Goal: Communication & Community: Answer question/provide support

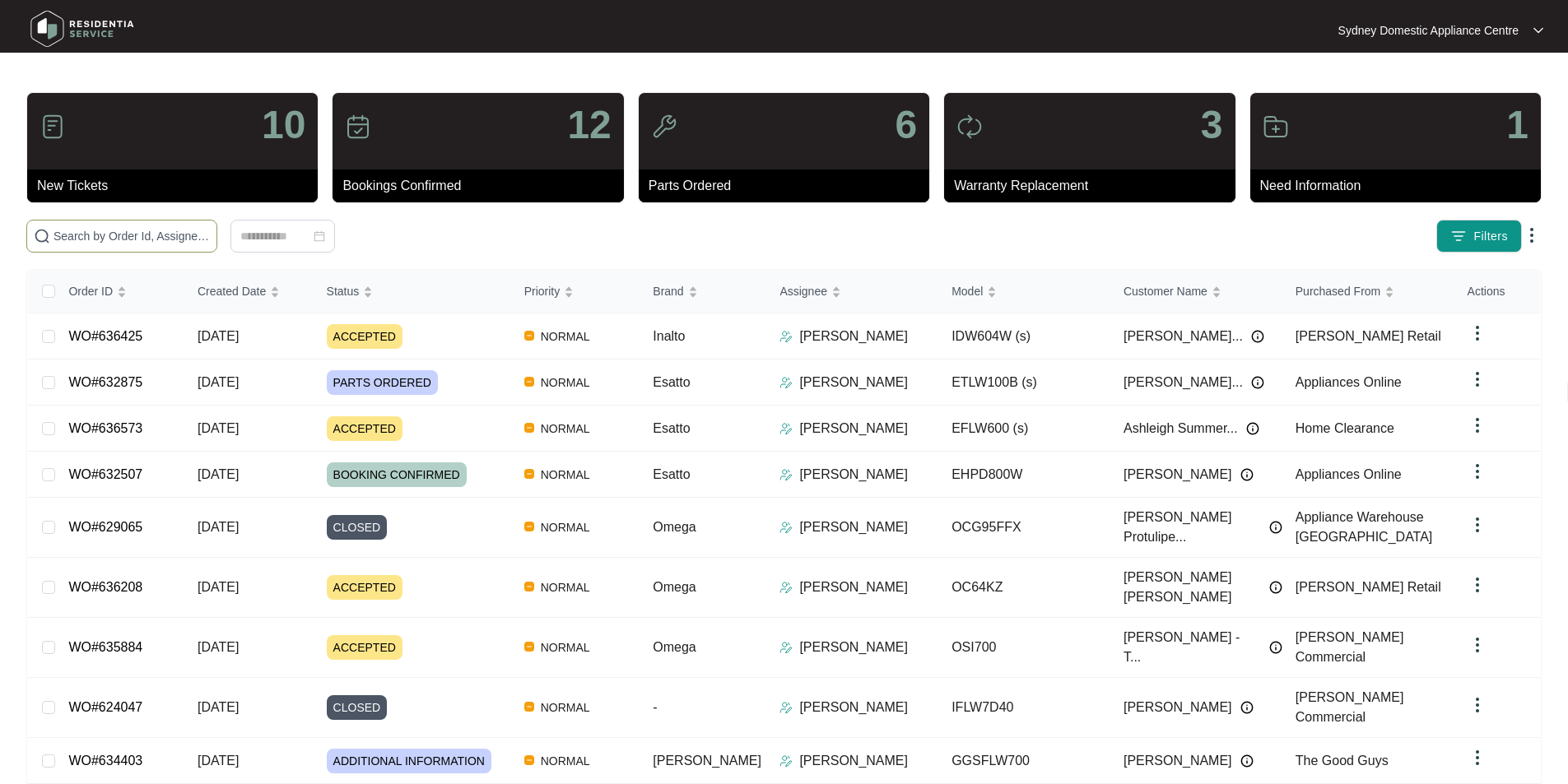
click at [217, 247] on span at bounding box center [121, 236] width 191 height 33
paste input "633446"
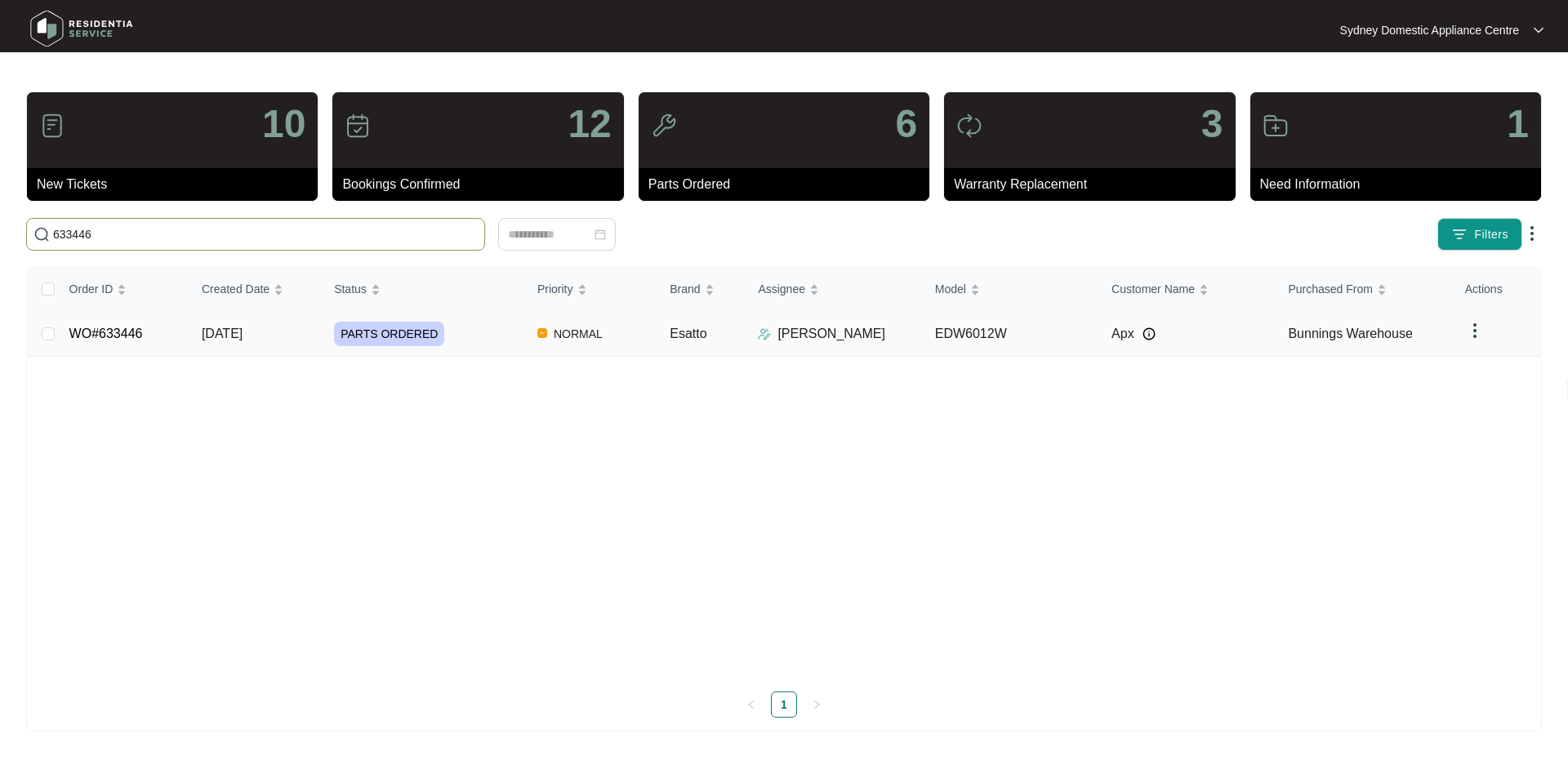
type input "633446"
click at [139, 335] on link "WO#633446" at bounding box center [106, 333] width 74 height 14
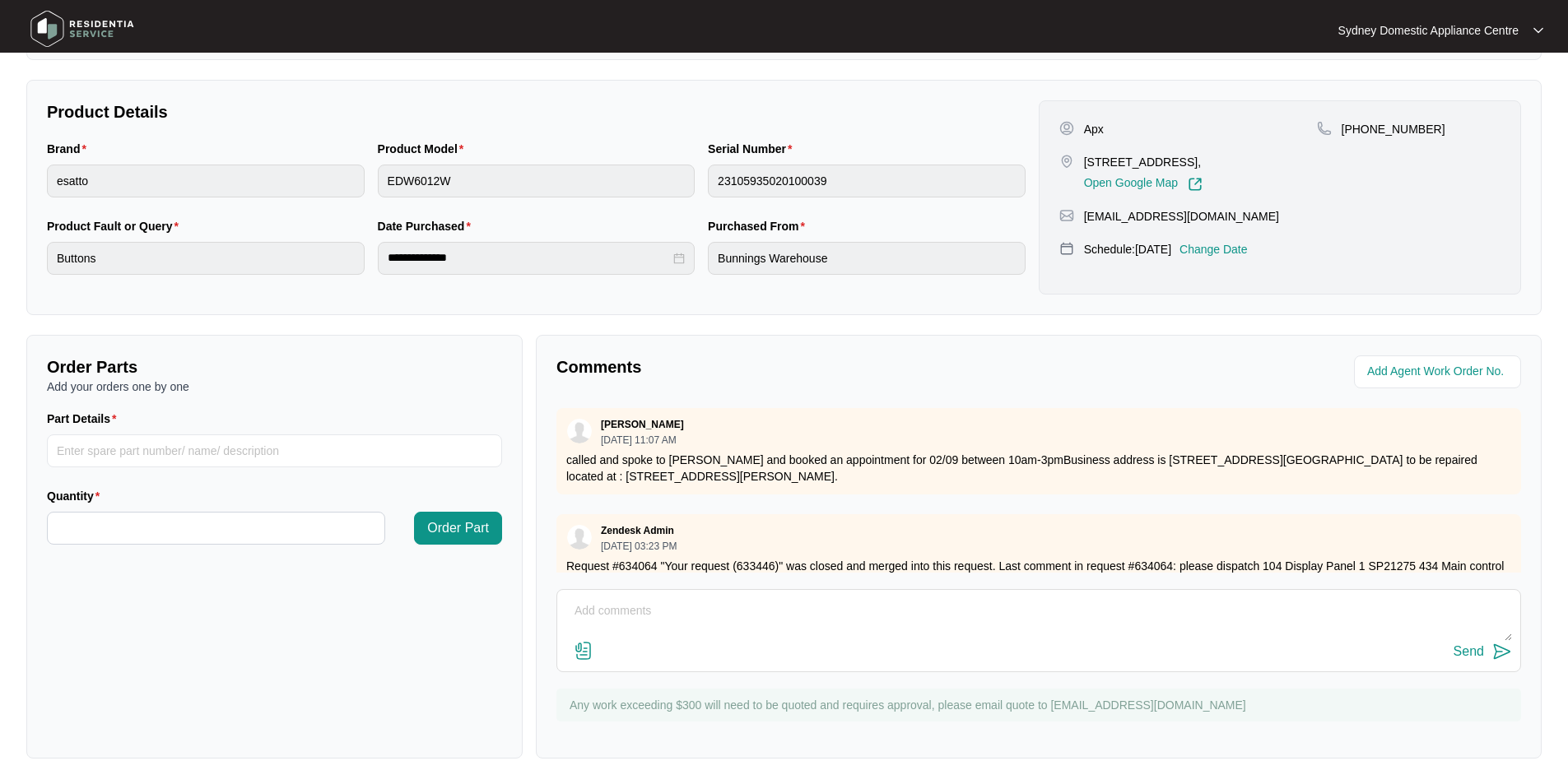
scroll to position [307, 0]
click at [679, 619] on textarea at bounding box center [1039, 618] width 947 height 43
paste textarea "As requested our technician attended to the property above on [DATE] and inspec…"
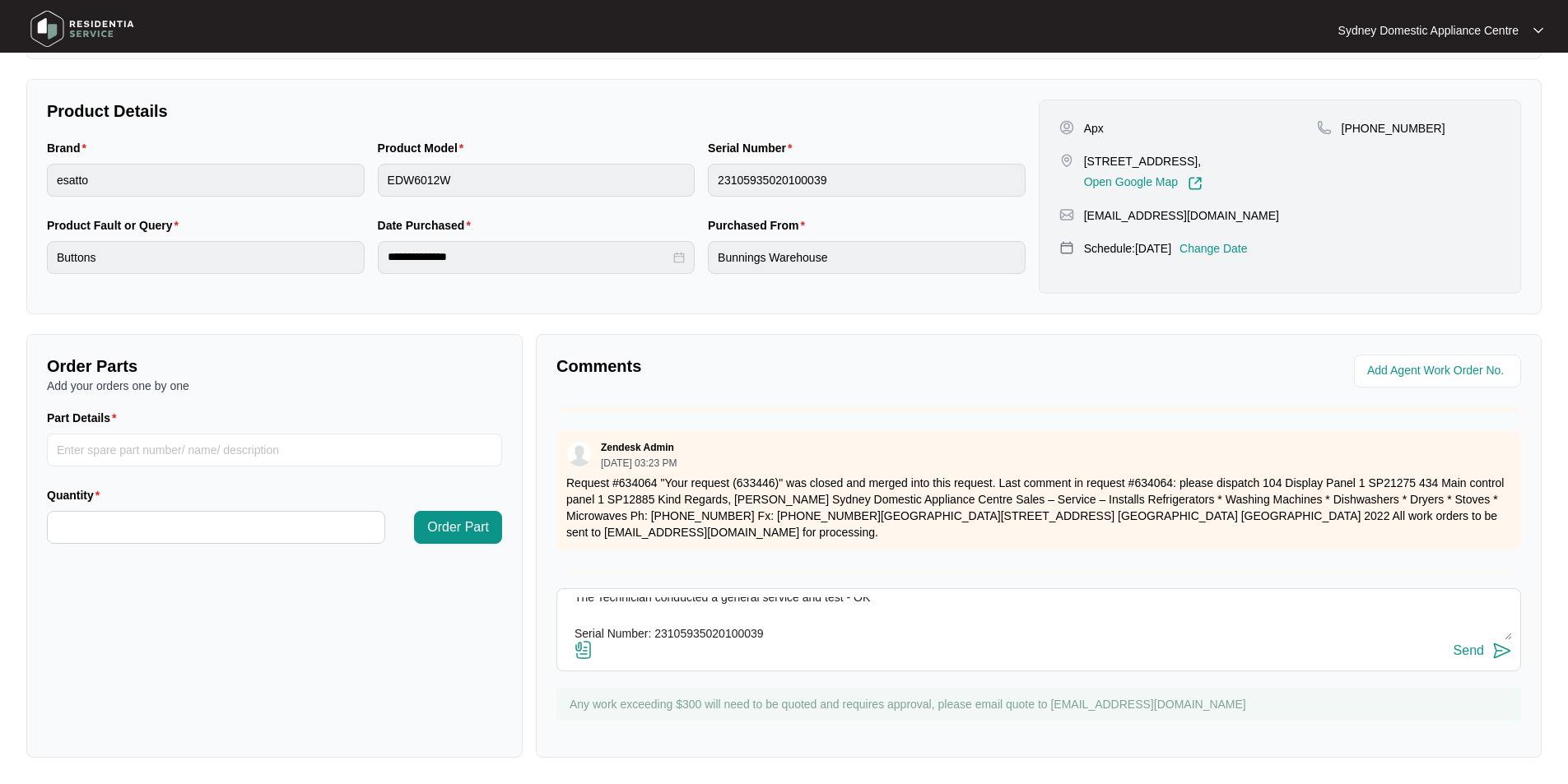
click at [575, 647] on img at bounding box center [583, 649] width 19 height 19
click at [0, 0] on input "file" at bounding box center [0, 0] width 0 height 0
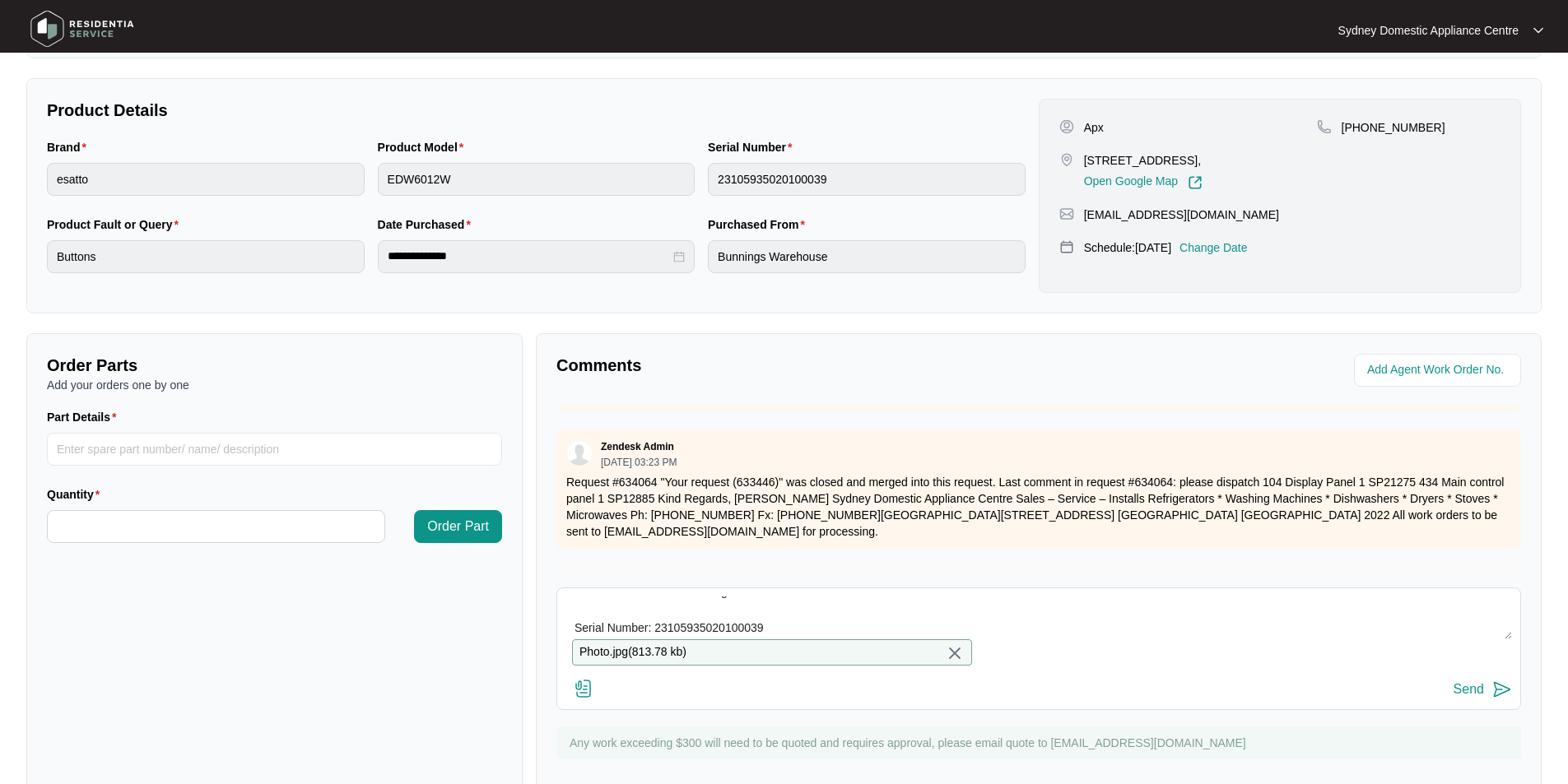
scroll to position [72, 0]
click at [876, 621] on textarea "Hi Team. As requested our technician attended to the property above on [DATE] a…" at bounding box center [1039, 617] width 947 height 43
paste textarea "Kind Regards, [PERSON_NAME] [GEOGRAPHIC_DATA] Domestic Appliance Centre Sales –…"
click at [696, 602] on textarea "Hi Team. As requested our technician attended to the property above on [DATE] a…" at bounding box center [1039, 617] width 947 height 43
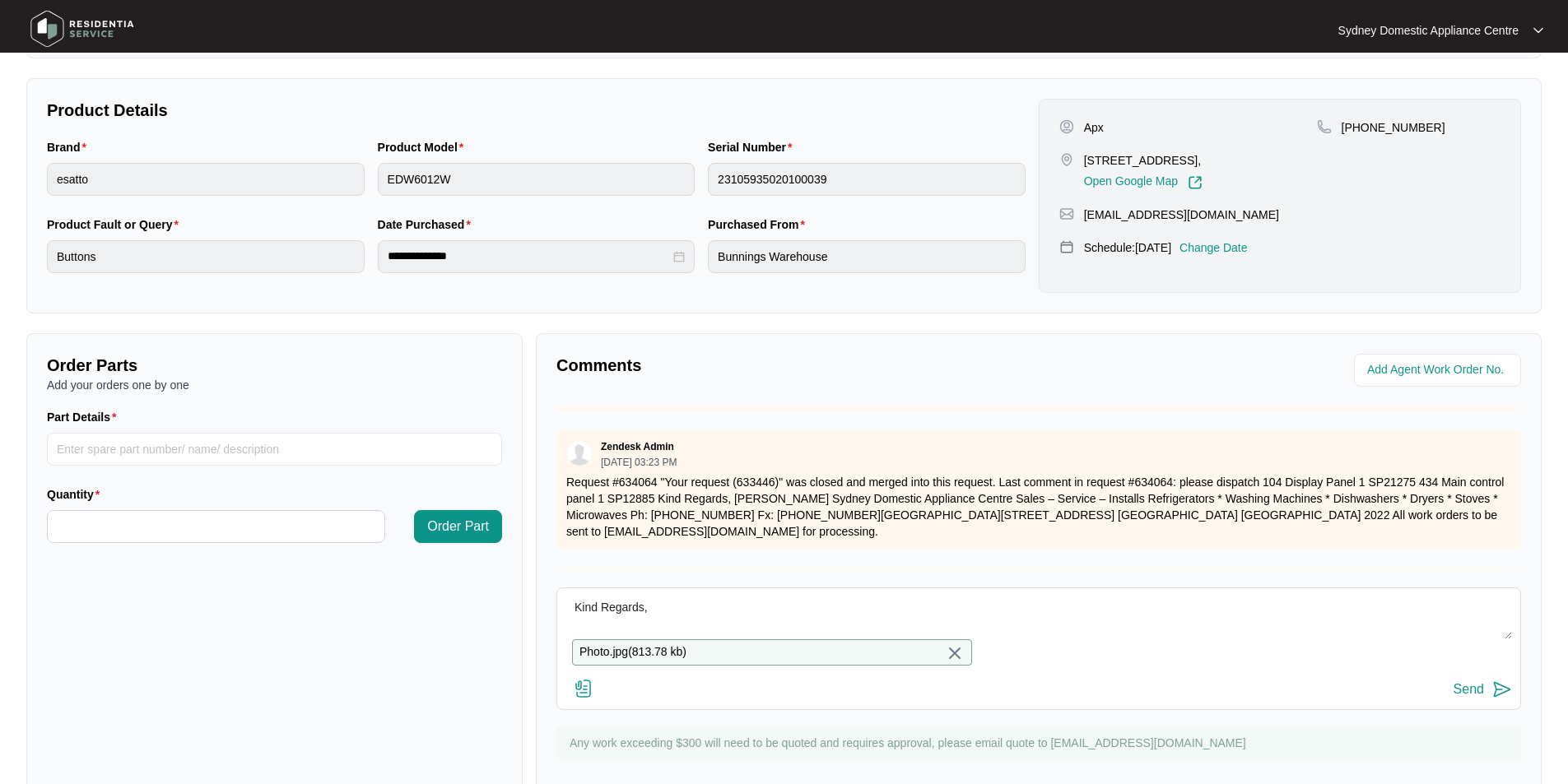
scroll to position [235, 0]
type textarea "Hi Team. As requested, our technician attended to the property above on [DATE] …"
click at [1480, 696] on div "Send" at bounding box center [1469, 690] width 30 height 15
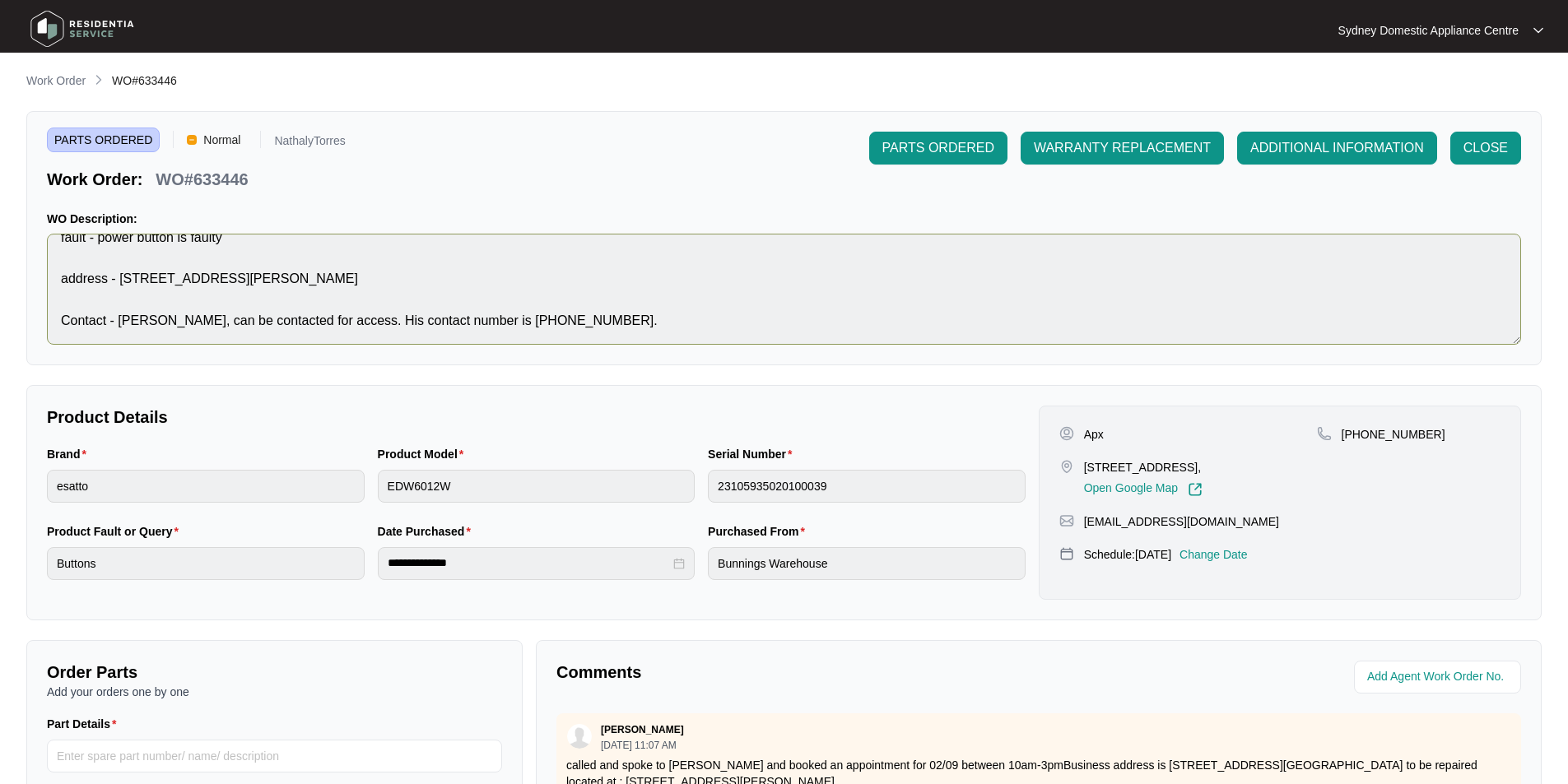
scroll to position [0, 0]
click at [1486, 163] on button "CLOSE" at bounding box center [1485, 148] width 71 height 33
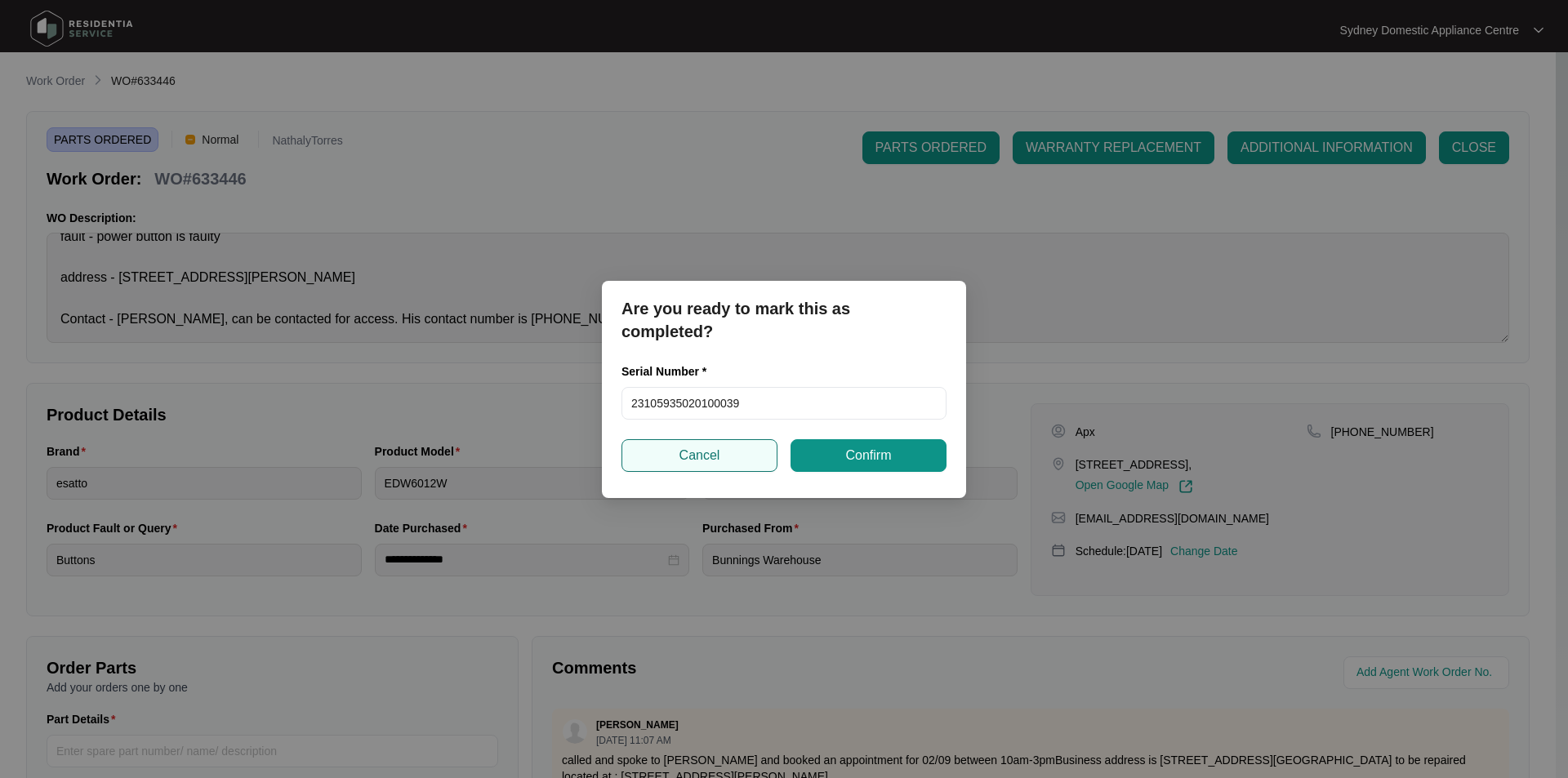
click at [698, 447] on span "Cancel" at bounding box center [700, 455] width 41 height 19
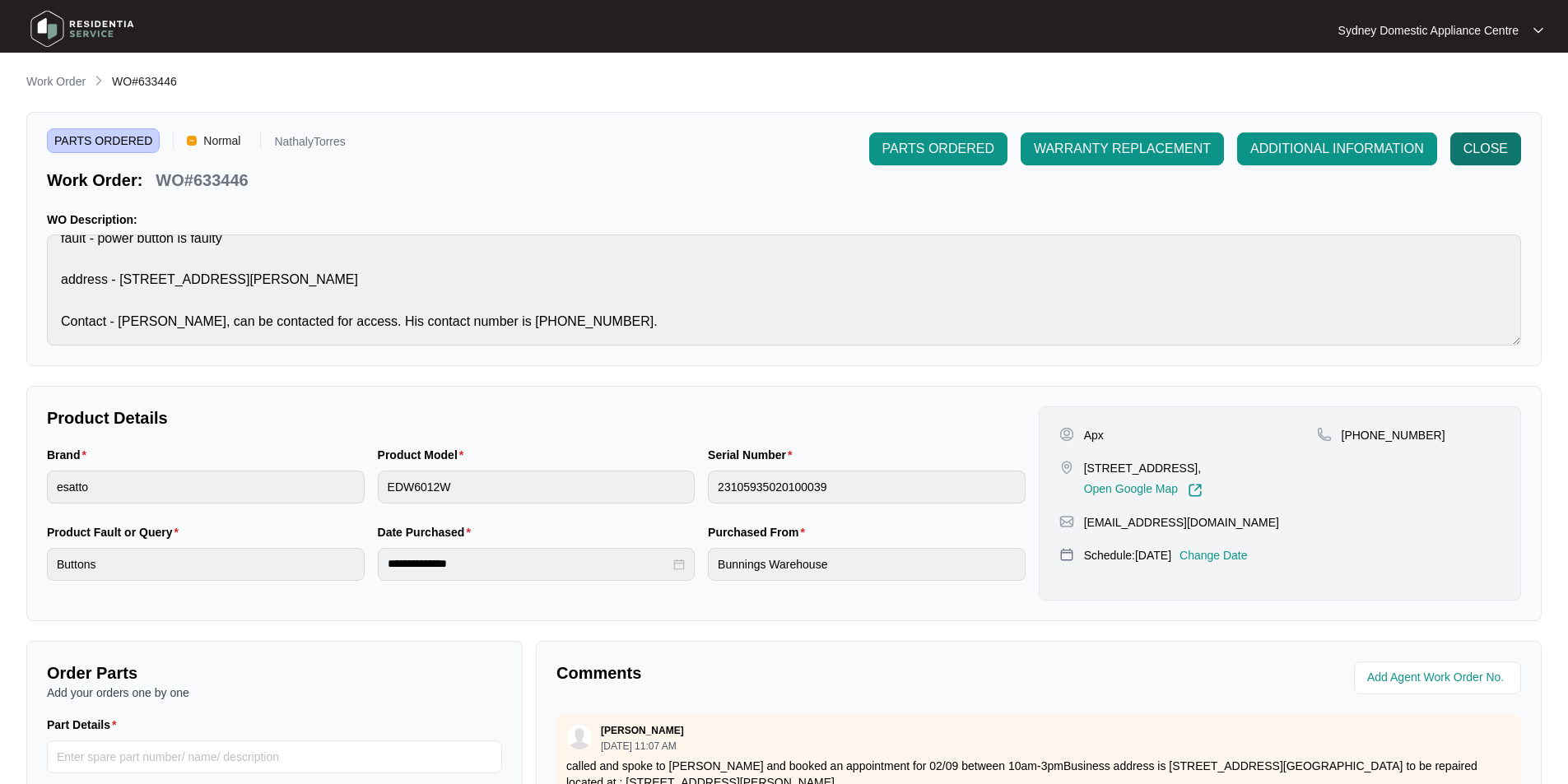
click at [1493, 157] on span "CLOSE" at bounding box center [1485, 148] width 45 height 19
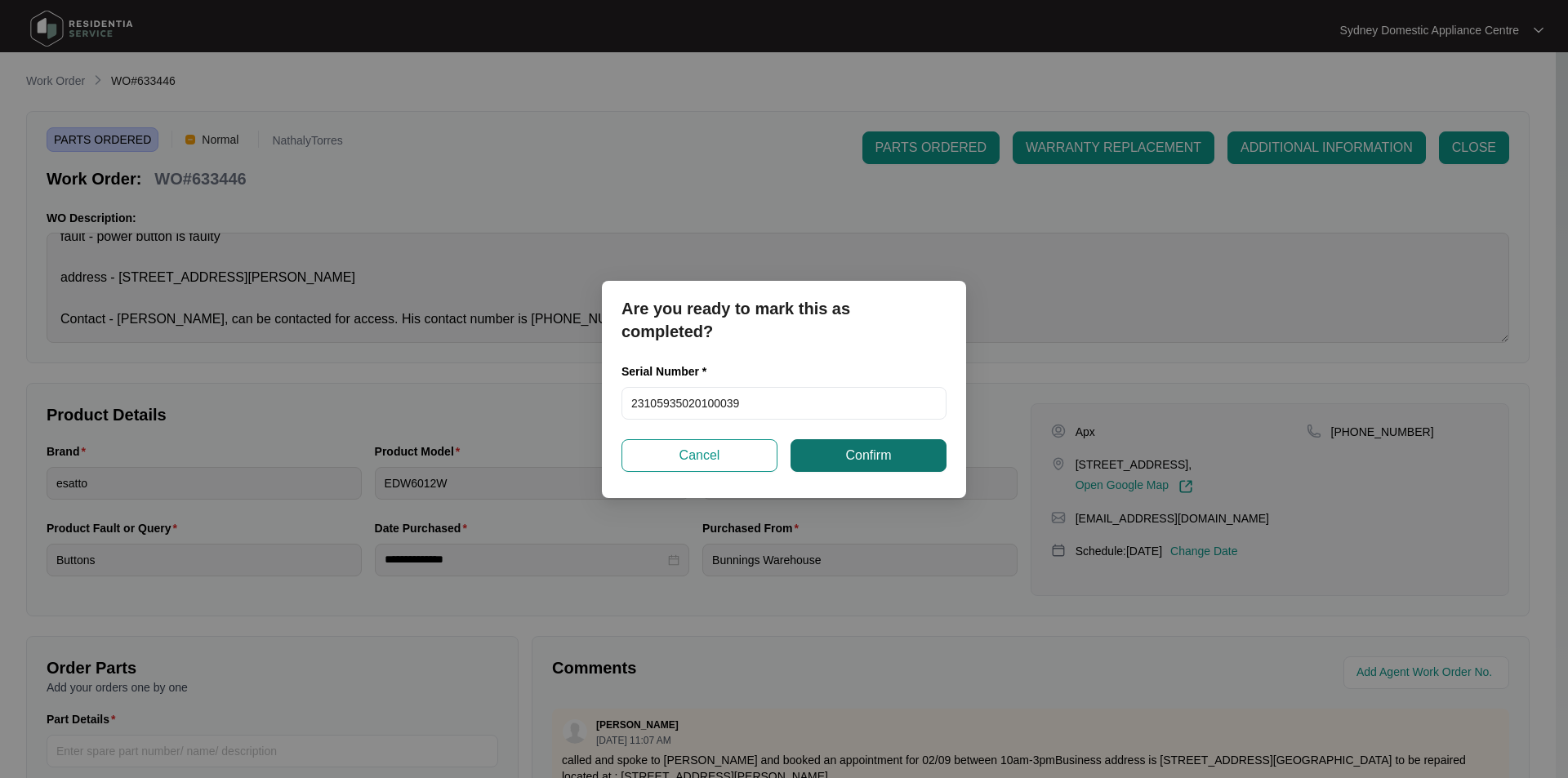
click at [861, 463] on span "Confirm" at bounding box center [868, 455] width 46 height 19
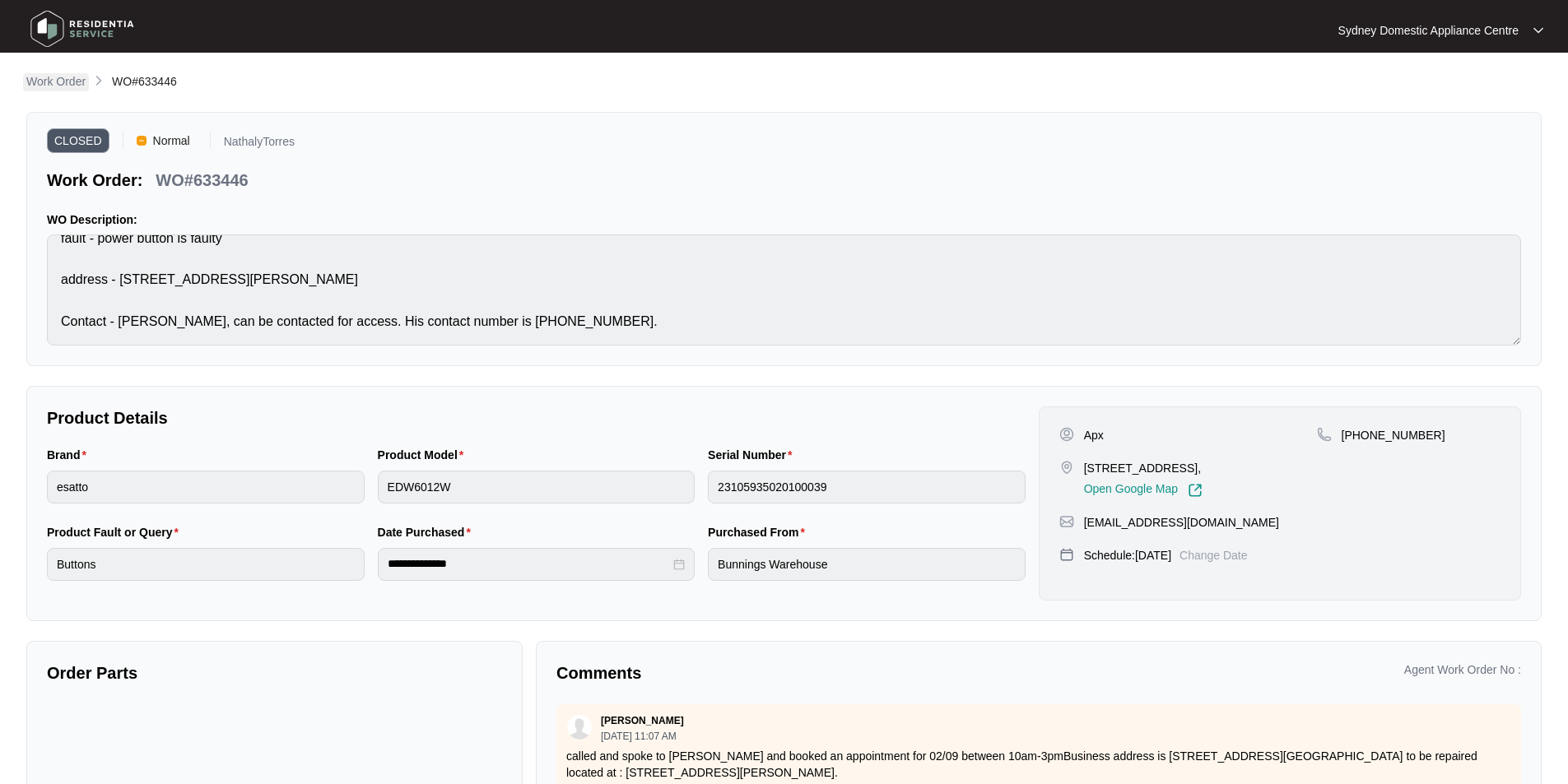
click at [66, 77] on p "Work Order" at bounding box center [56, 82] width 59 height 17
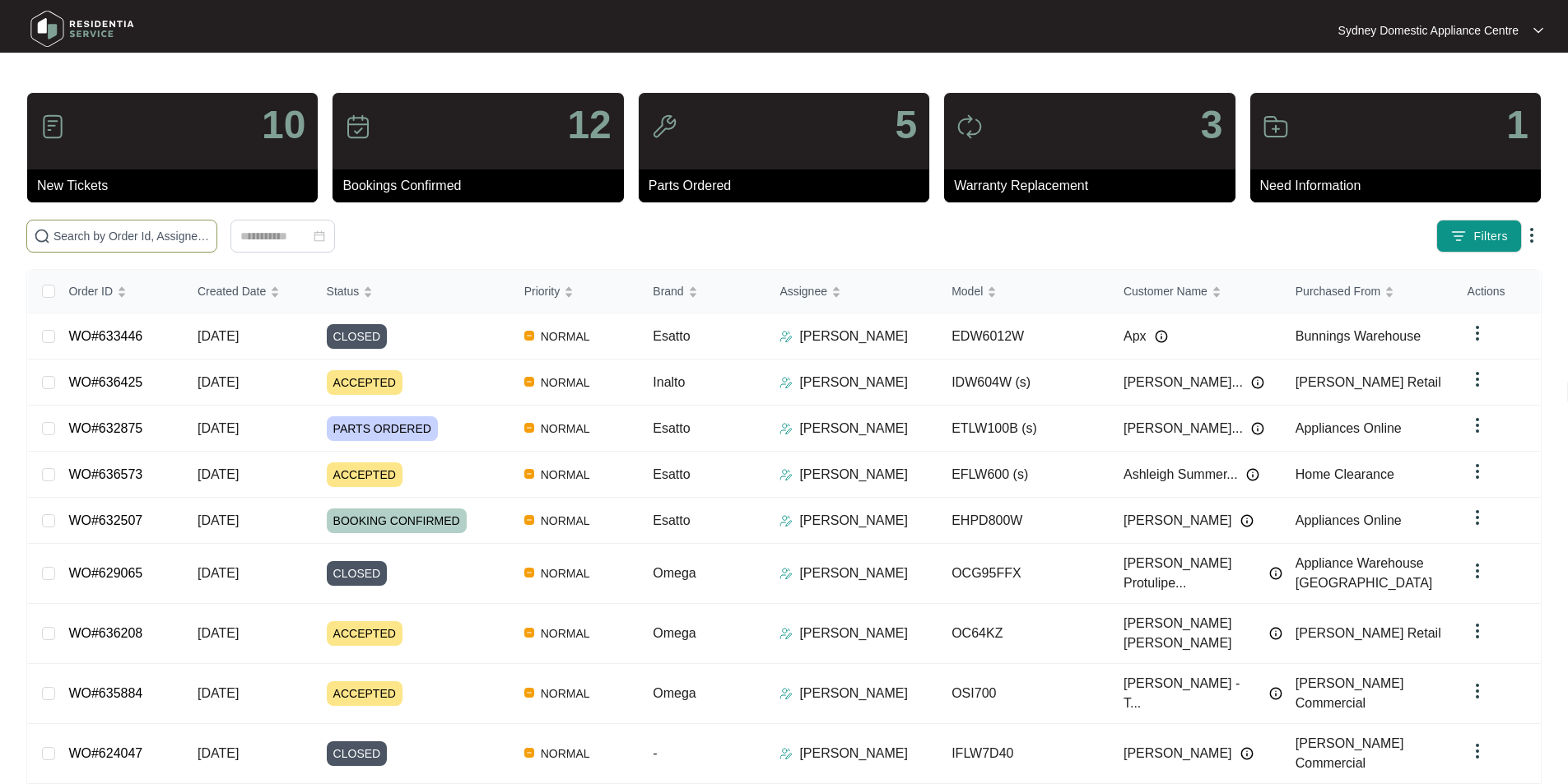
click at [217, 248] on span at bounding box center [121, 236] width 191 height 33
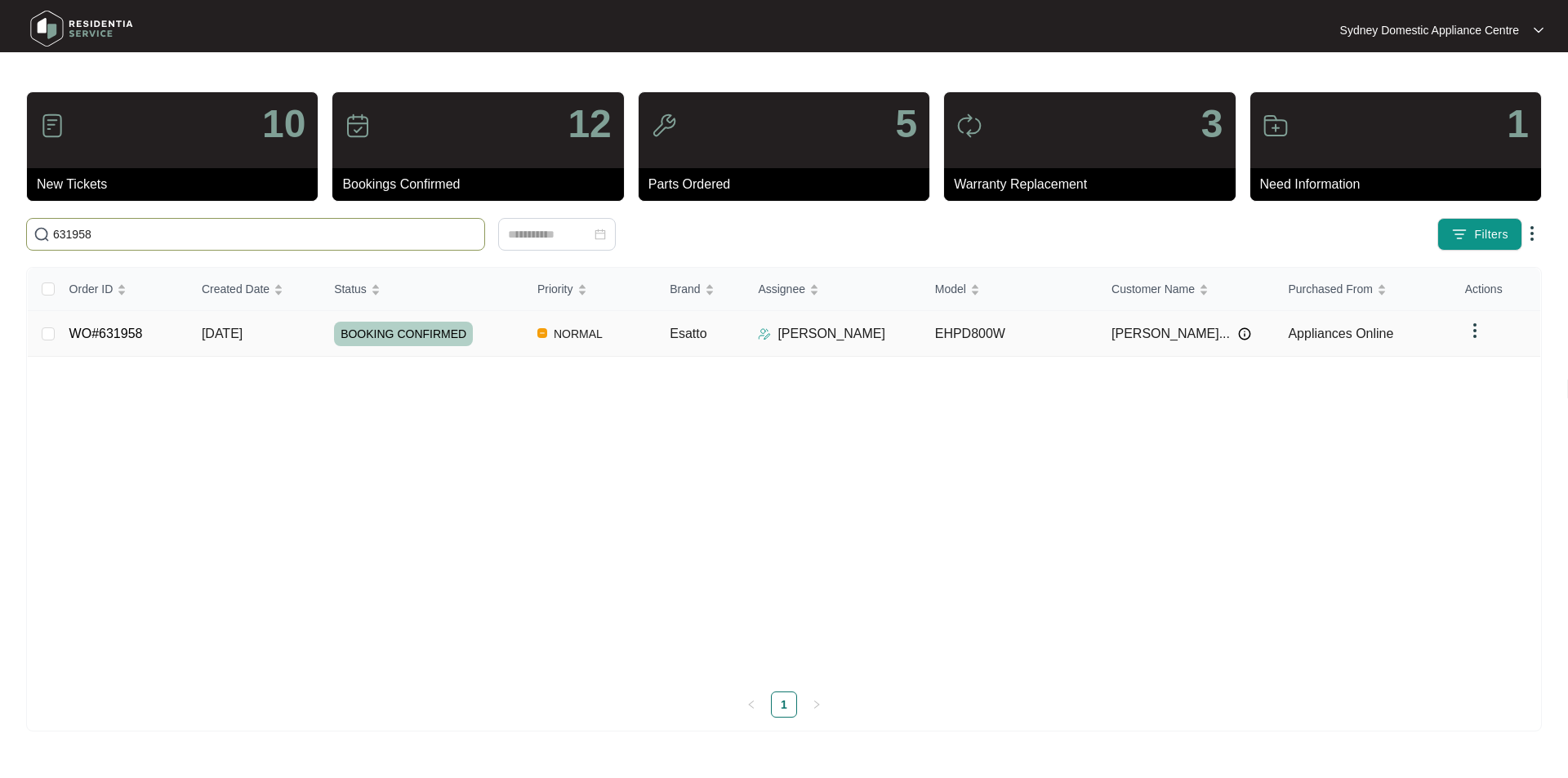
type input "631958"
click at [120, 332] on link "WO#631958" at bounding box center [106, 333] width 74 height 14
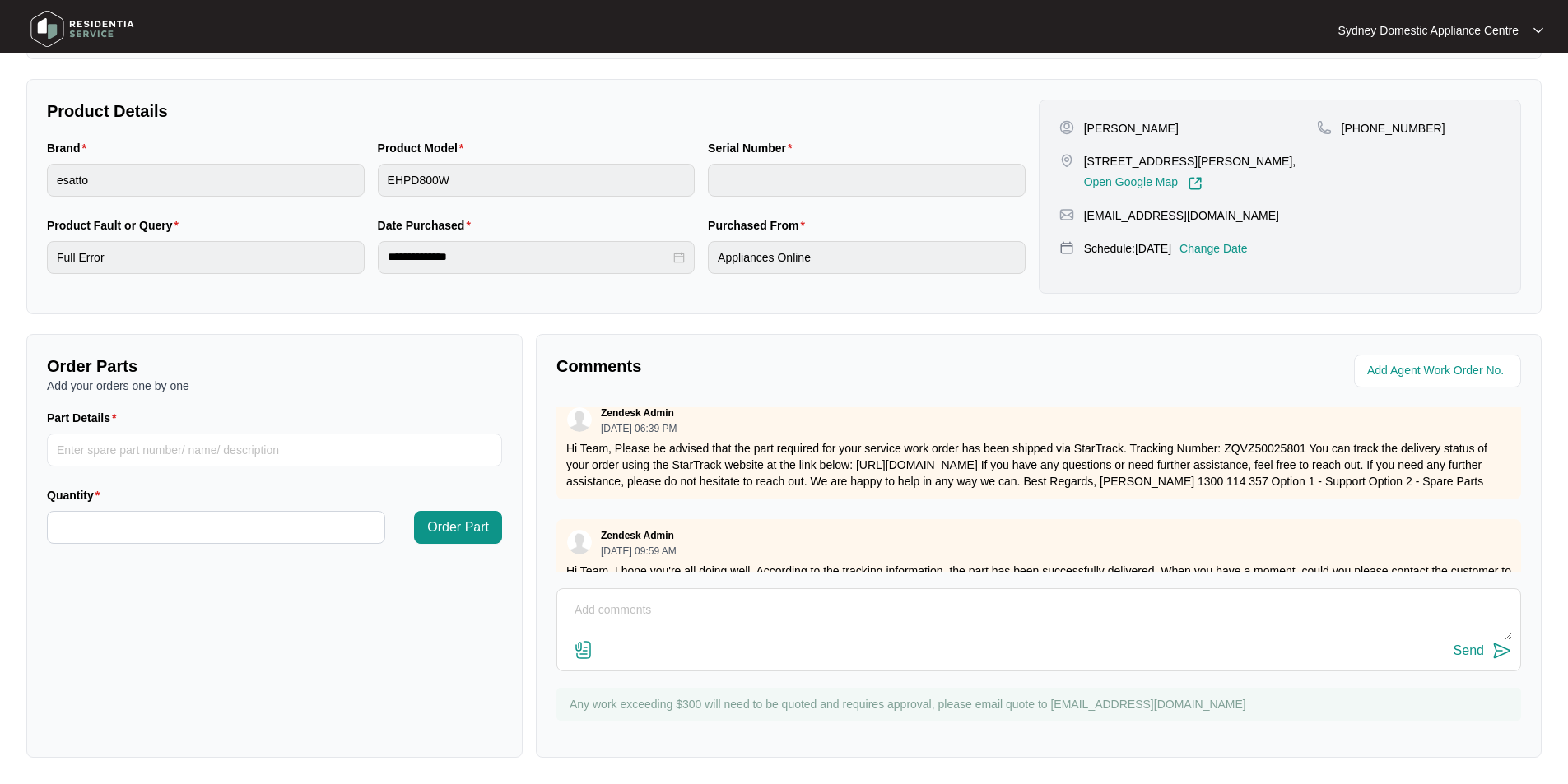
scroll to position [81, 0]
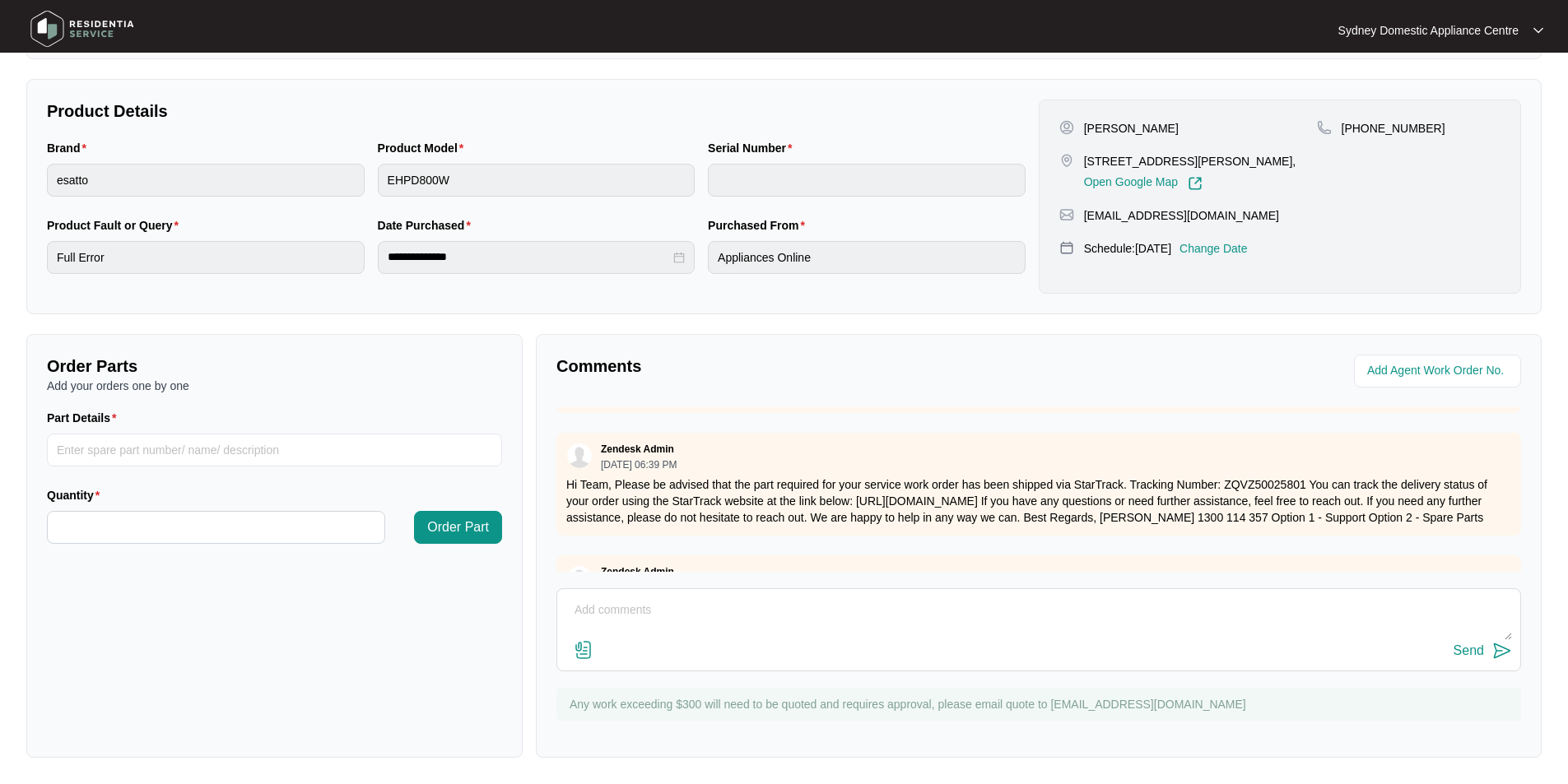
click at [711, 470] on div "Zendesk Admin [DATE] 06:39 PM Hi Team, Please be advised that the part required…" at bounding box center [1038, 484] width 965 height 103
click at [680, 616] on textarea at bounding box center [1039, 618] width 947 height 43
paste textarea "Fault Reported: Full error after being in use then stops. As requested our tech…"
click at [584, 655] on img at bounding box center [583, 649] width 19 height 19
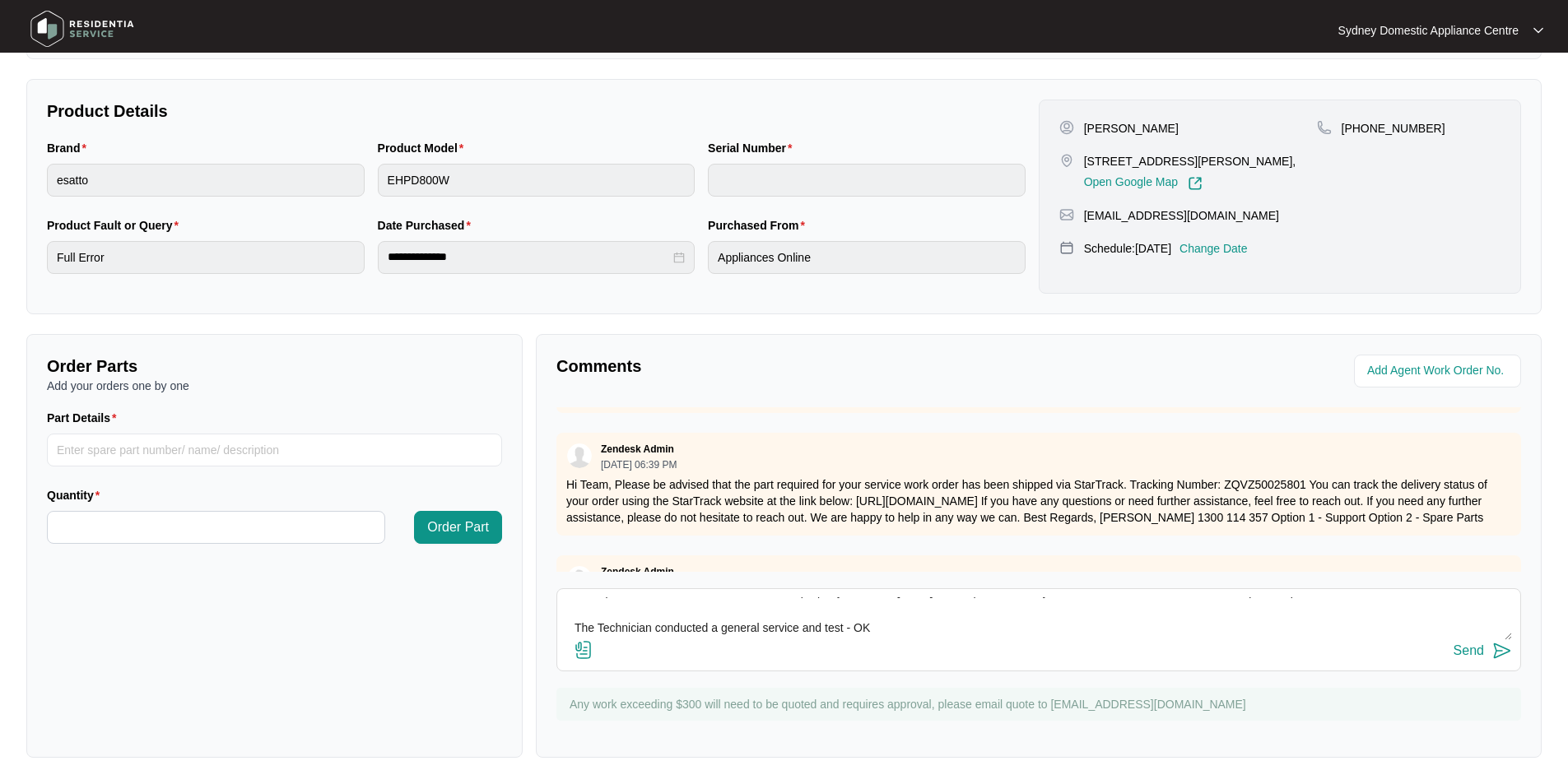
click at [0, 0] on input "file" at bounding box center [0, 0] width 0 height 0
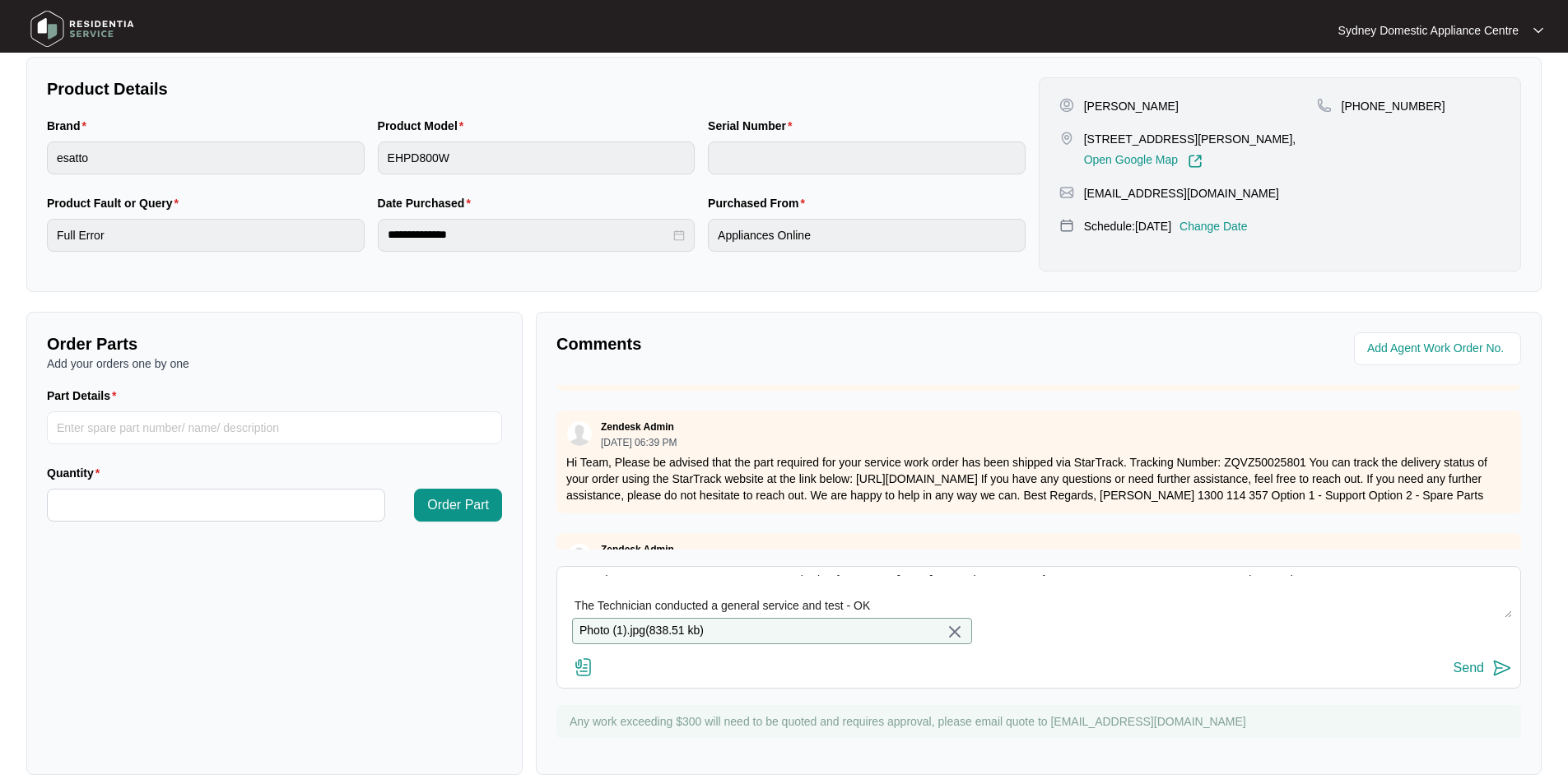
scroll to position [360, 0]
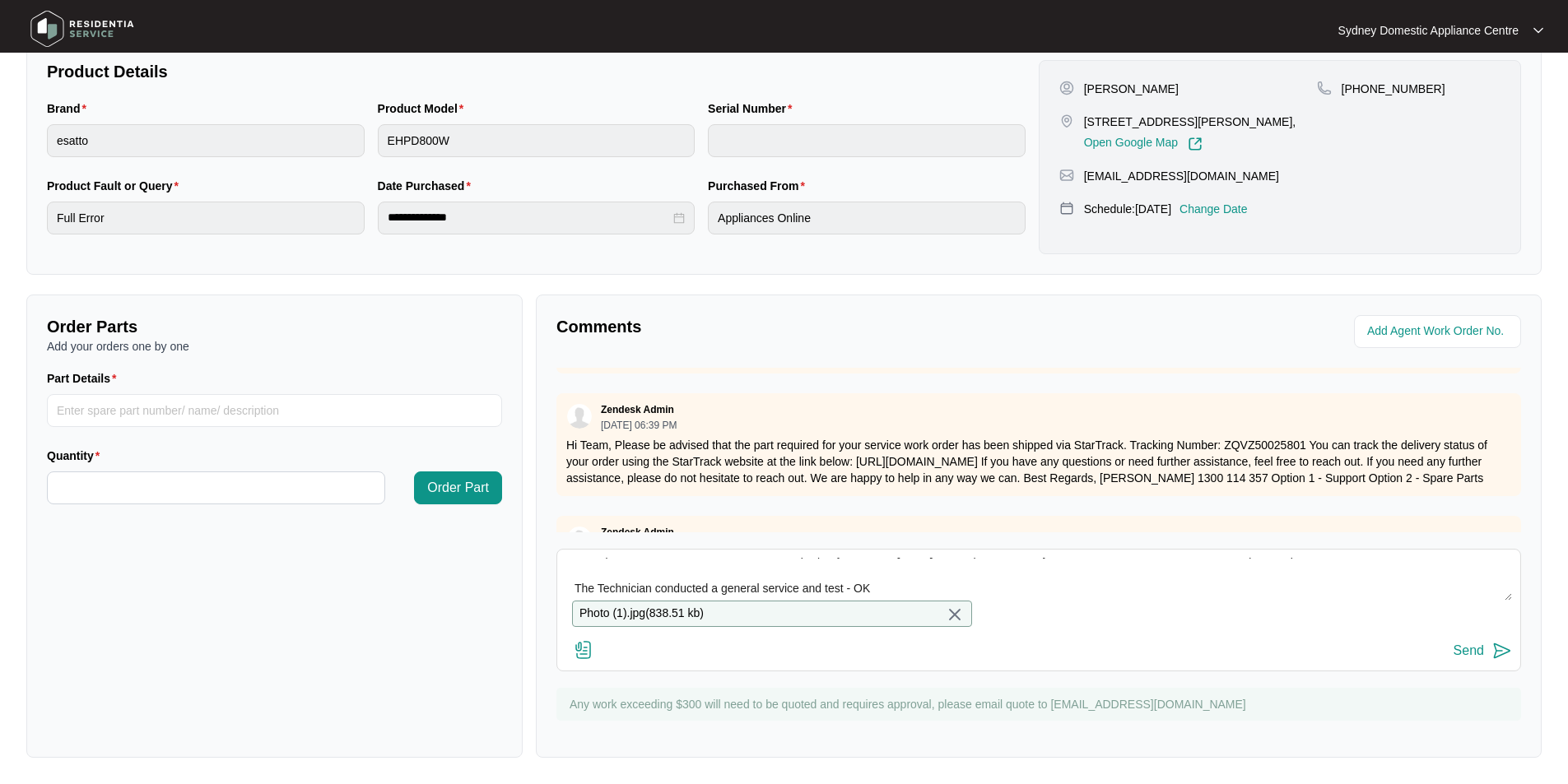
click at [904, 557] on textarea "Hi Team. Fault Reported: Full error after being in use then stops. As requested…" at bounding box center [1039, 579] width 947 height 43
paste textarea "Kind Regards, [PERSON_NAME] [GEOGRAPHIC_DATA] Domestic Appliance Centre Sales –…"
type textarea "Hi Team. Fault Reported: Full error after being in use then stops. As requested…"
click at [1480, 643] on div "Send" at bounding box center [1469, 651] width 30 height 15
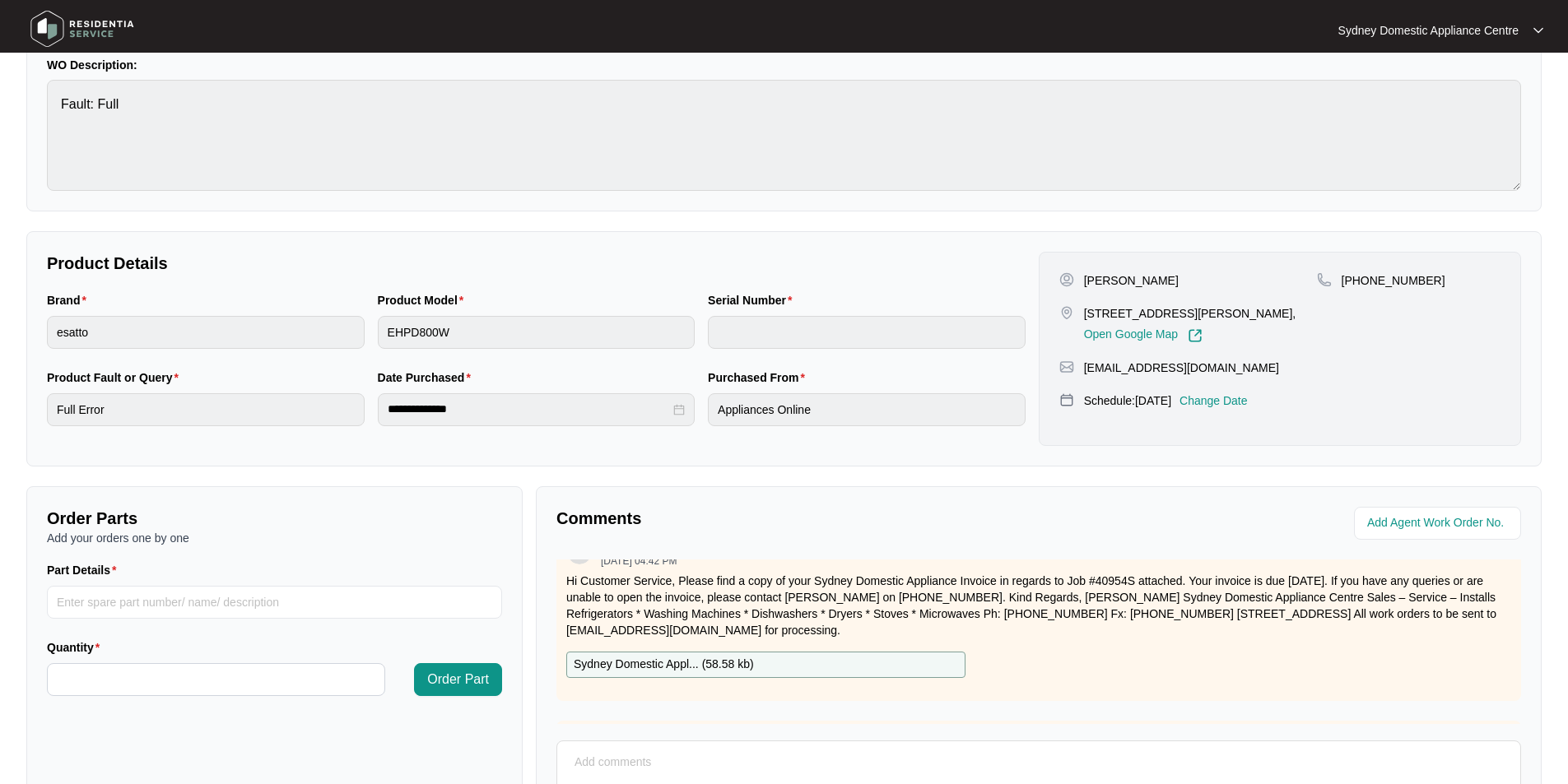
scroll to position [0, 0]
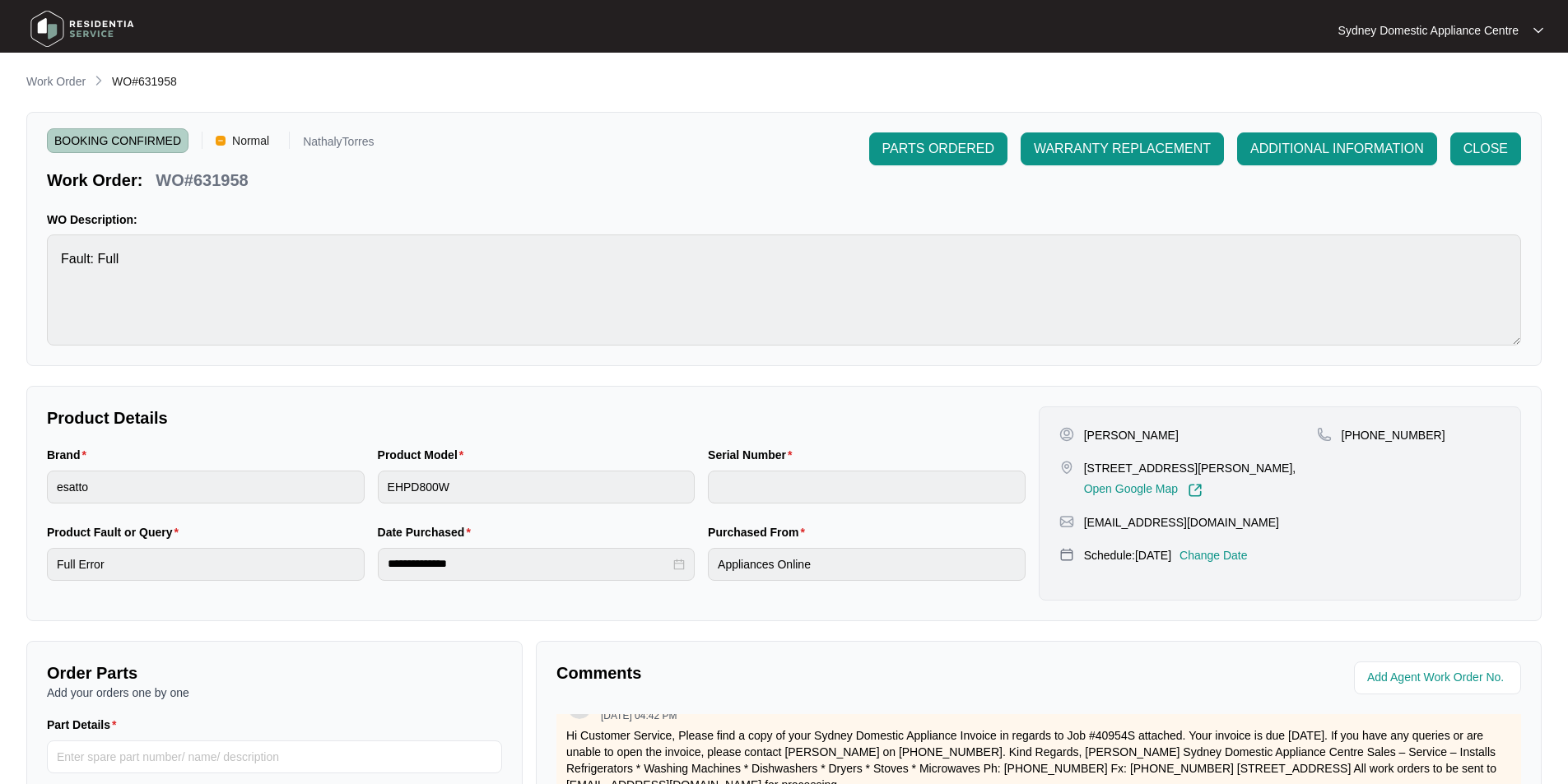
click at [51, 72] on li "Work Order" at bounding box center [56, 82] width 59 height 19
click at [51, 77] on p "Work Order" at bounding box center [56, 82] width 59 height 17
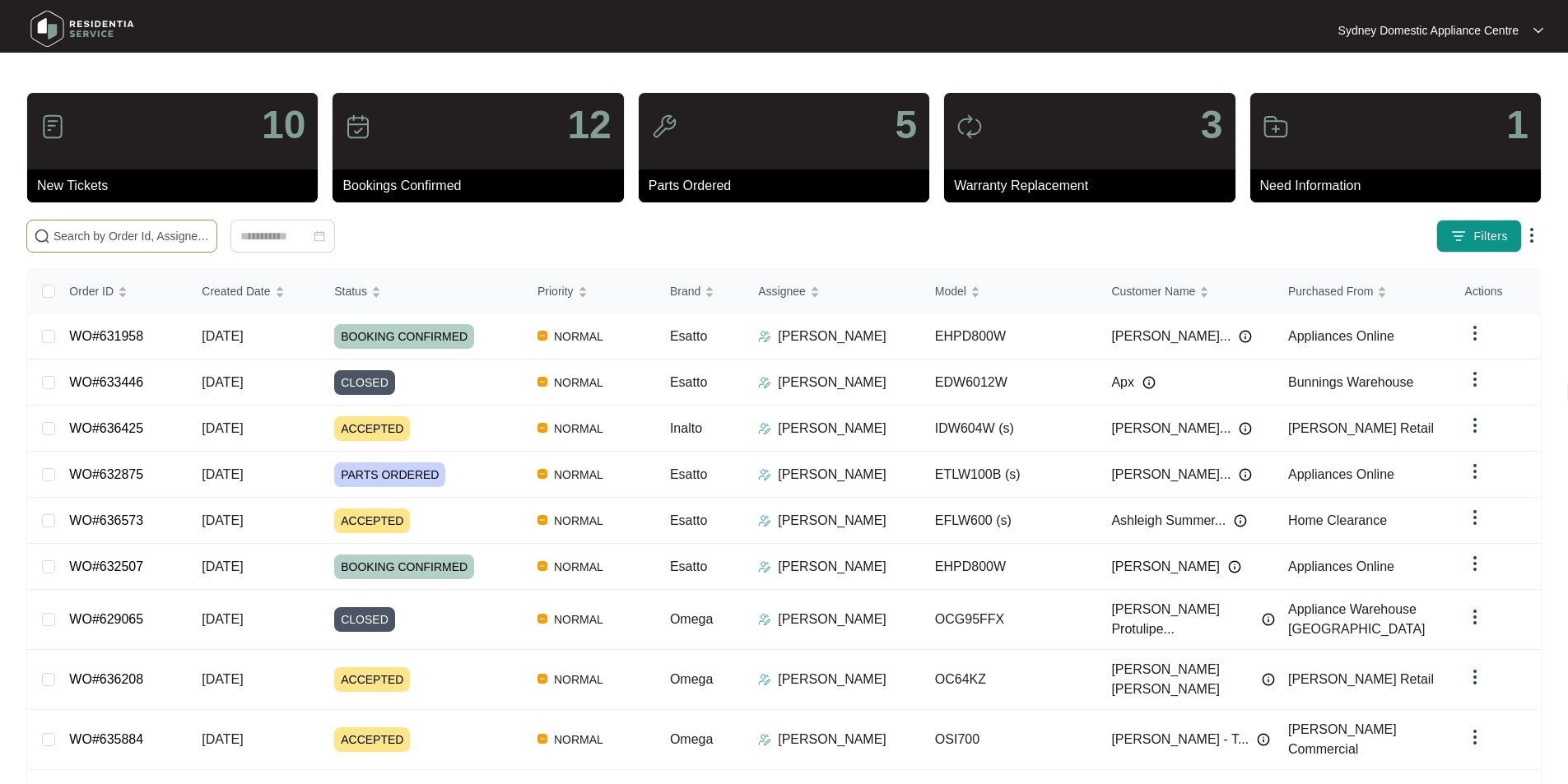
click at [136, 224] on span at bounding box center [121, 236] width 191 height 33
paste input "630937"
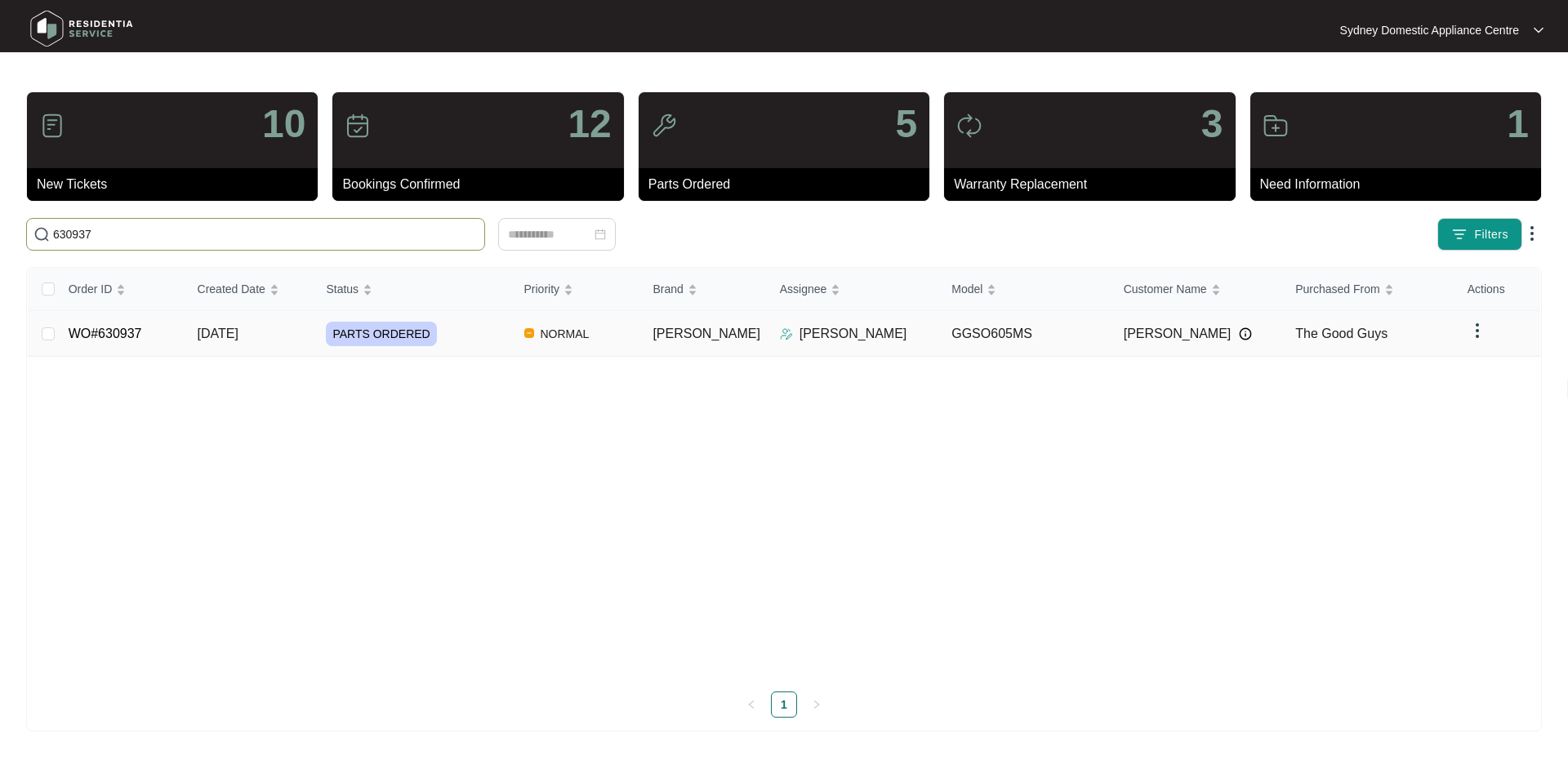
type input "630937"
click at [137, 344] on td "WO#630937" at bounding box center [120, 333] width 129 height 46
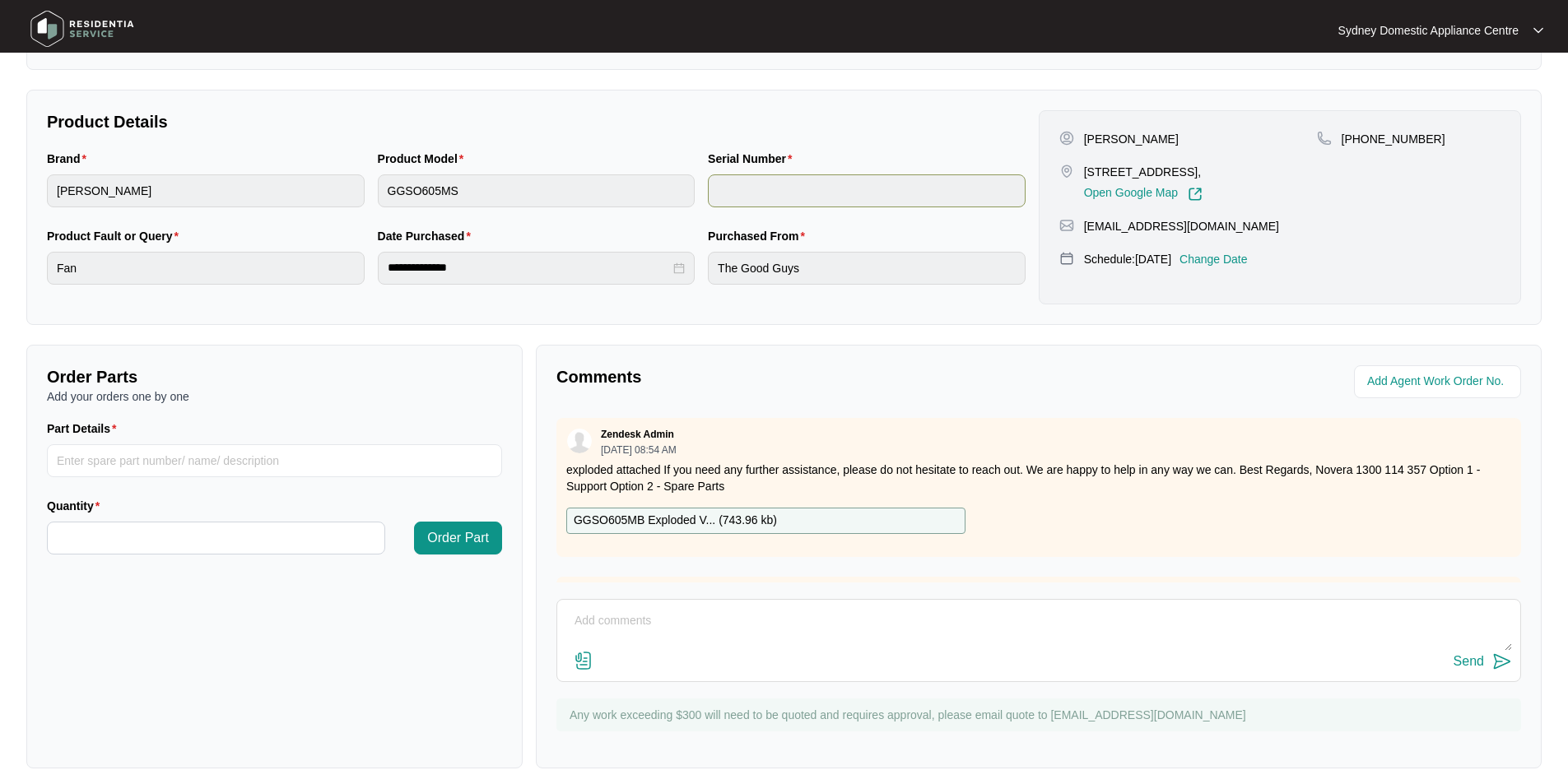
scroll to position [307, 0]
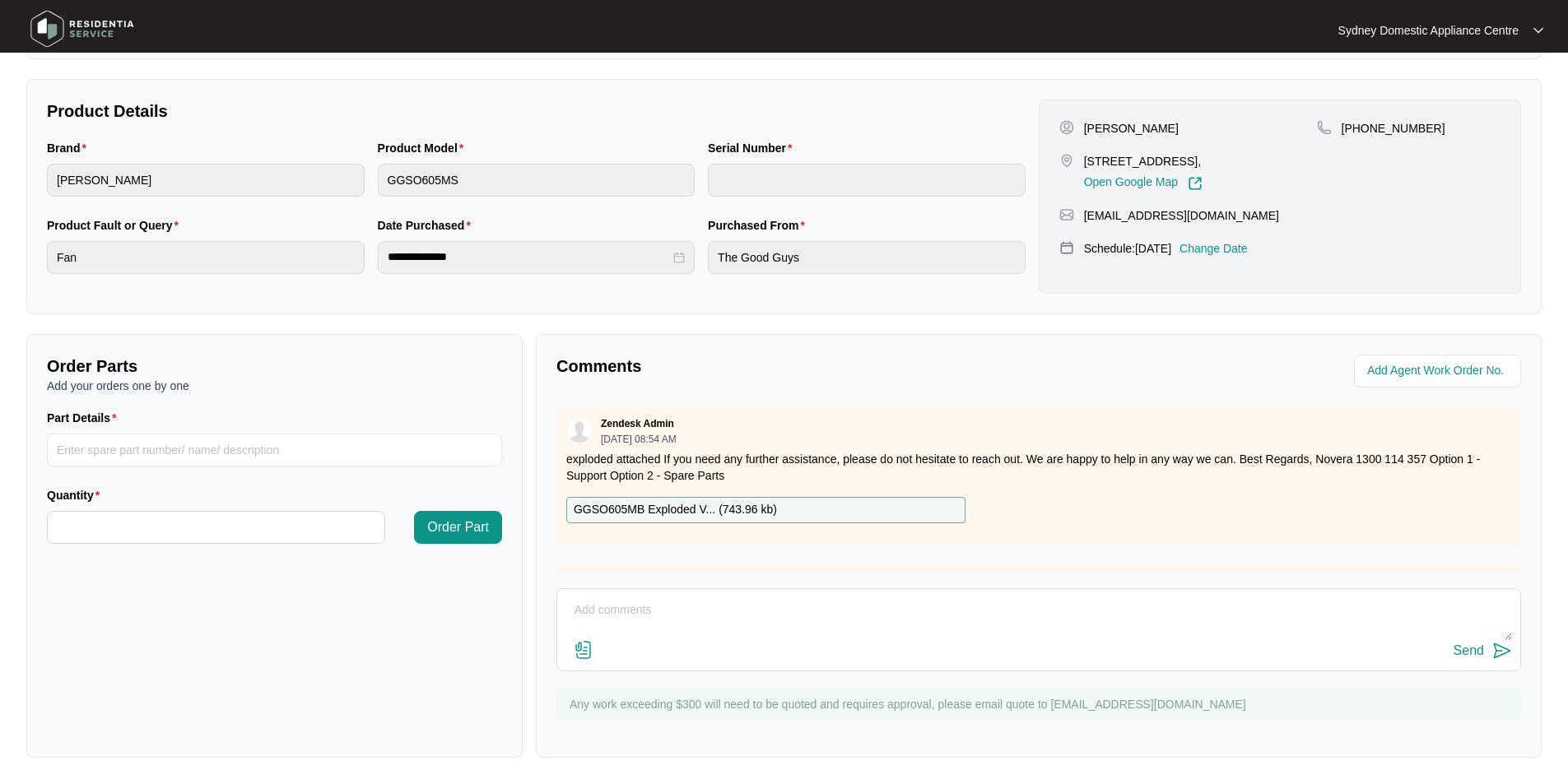
click at [640, 603] on textarea at bounding box center [1039, 618] width 947 height 43
paste textarea "As requested our technician attended to the property above on [DATE] and inspec…"
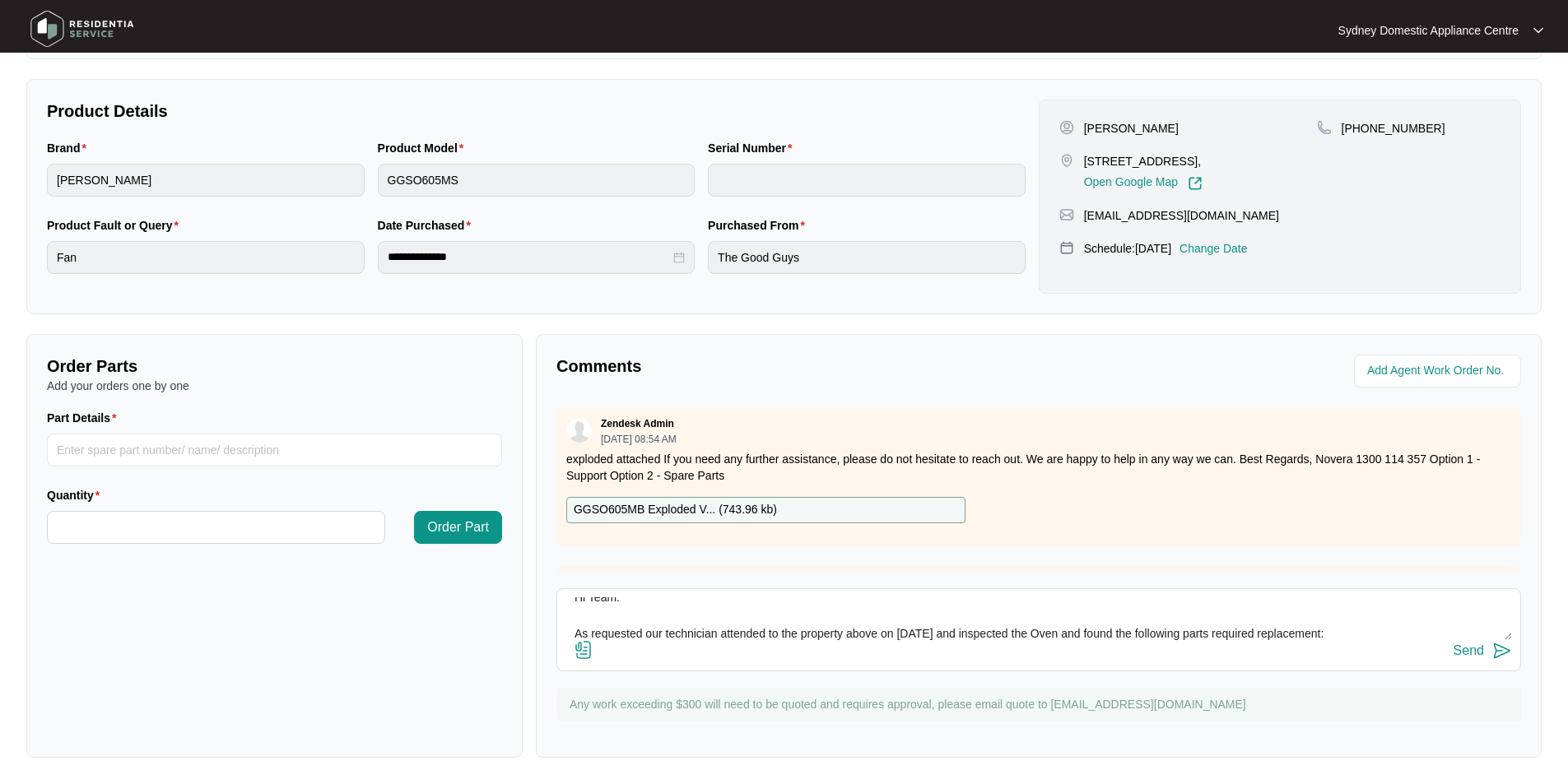
scroll to position [157, 0]
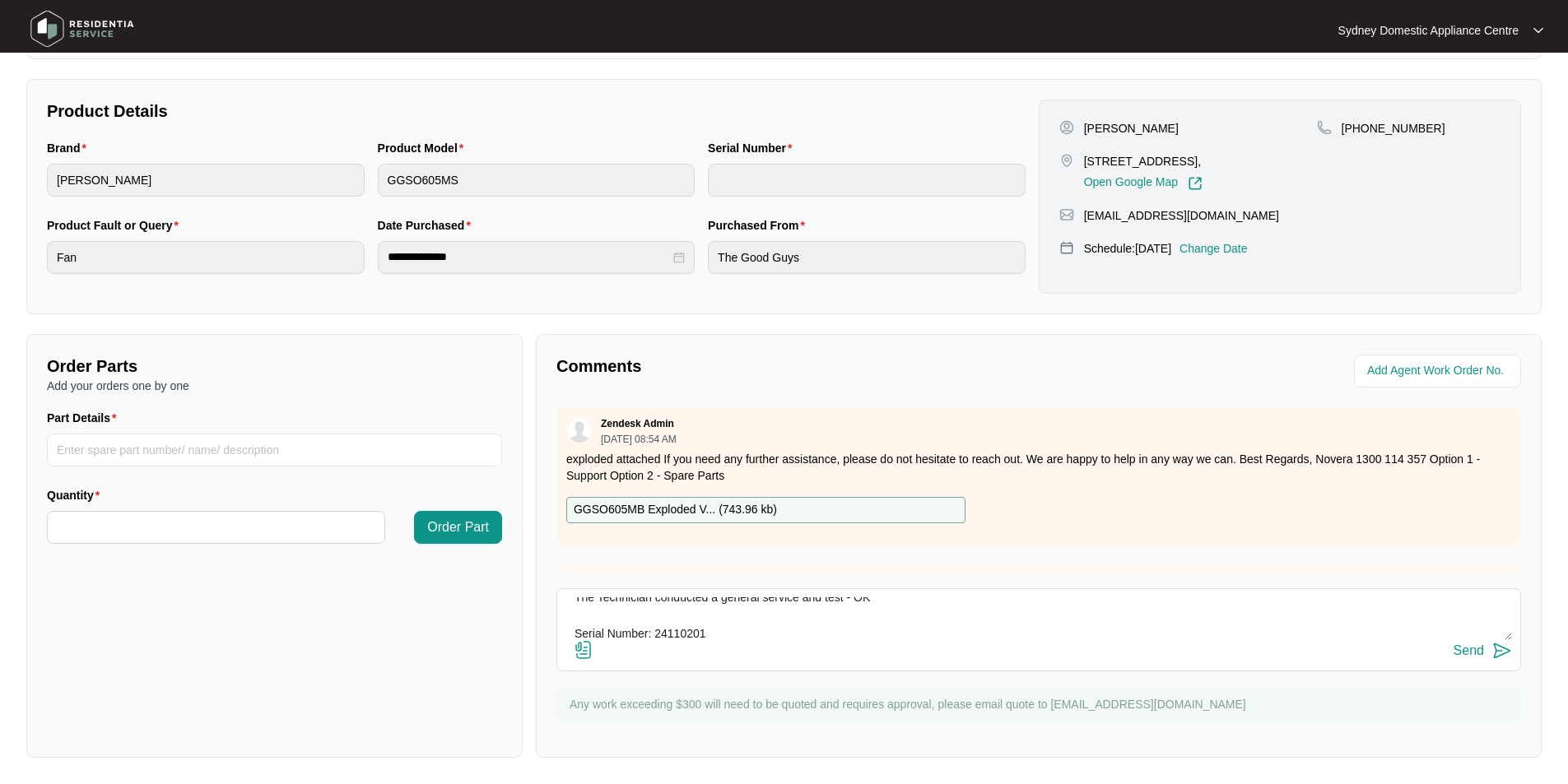
click at [575, 649] on img at bounding box center [583, 649] width 19 height 19
click at [0, 0] on input "file" at bounding box center [0, 0] width 0 height 0
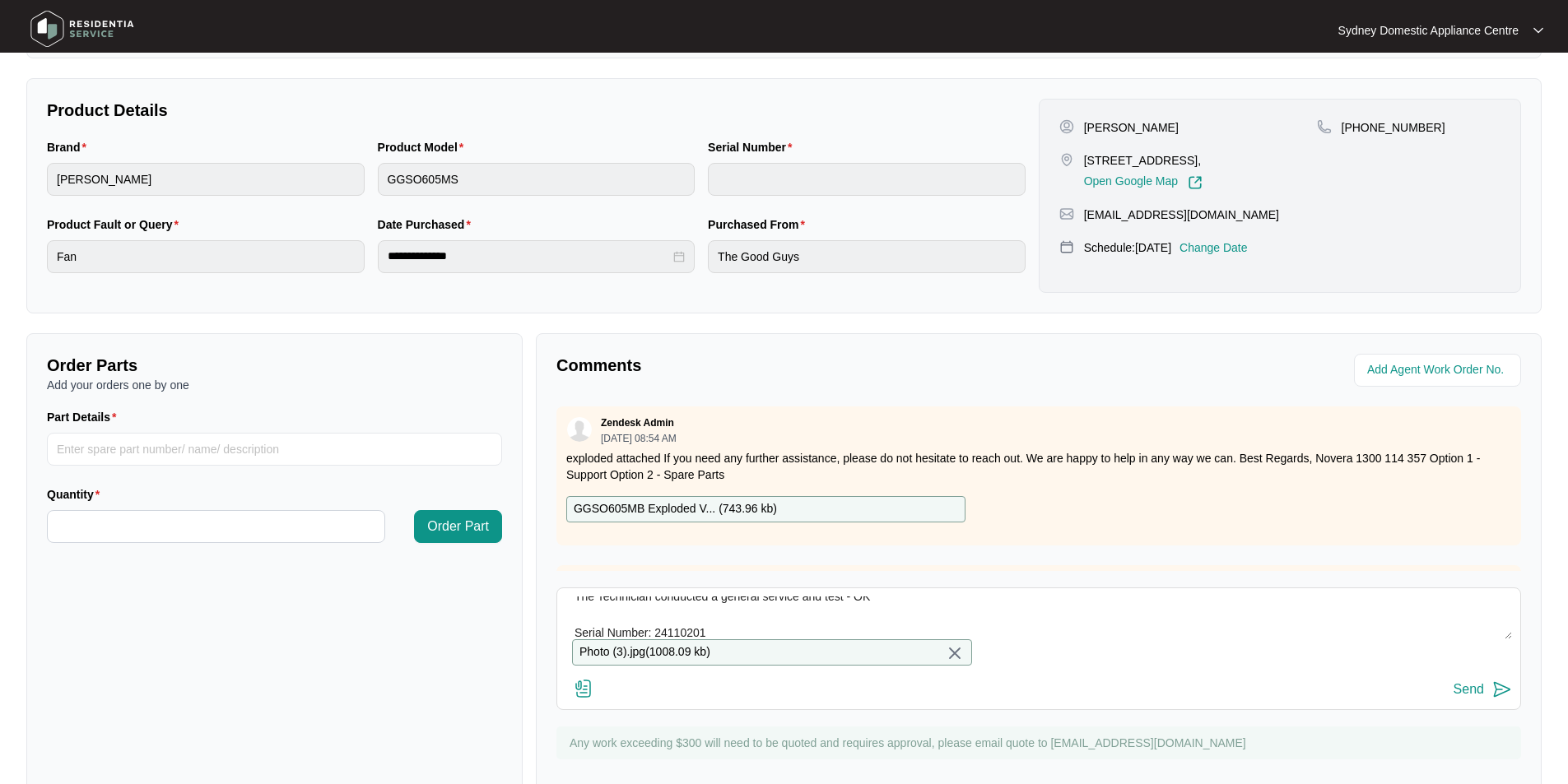
click at [788, 621] on textarea "Hi Team. As requested our technician attended to the property above on [DATE] a…" at bounding box center [1039, 617] width 947 height 43
paste textarea "Kind Regards, [PERSON_NAME] [GEOGRAPHIC_DATA] Domestic Appliance Centre Sales –…"
type textarea "Hi Team. As requested our technician attended to the property above on [DATE] a…"
click at [1483, 696] on div "Send" at bounding box center [1469, 690] width 30 height 15
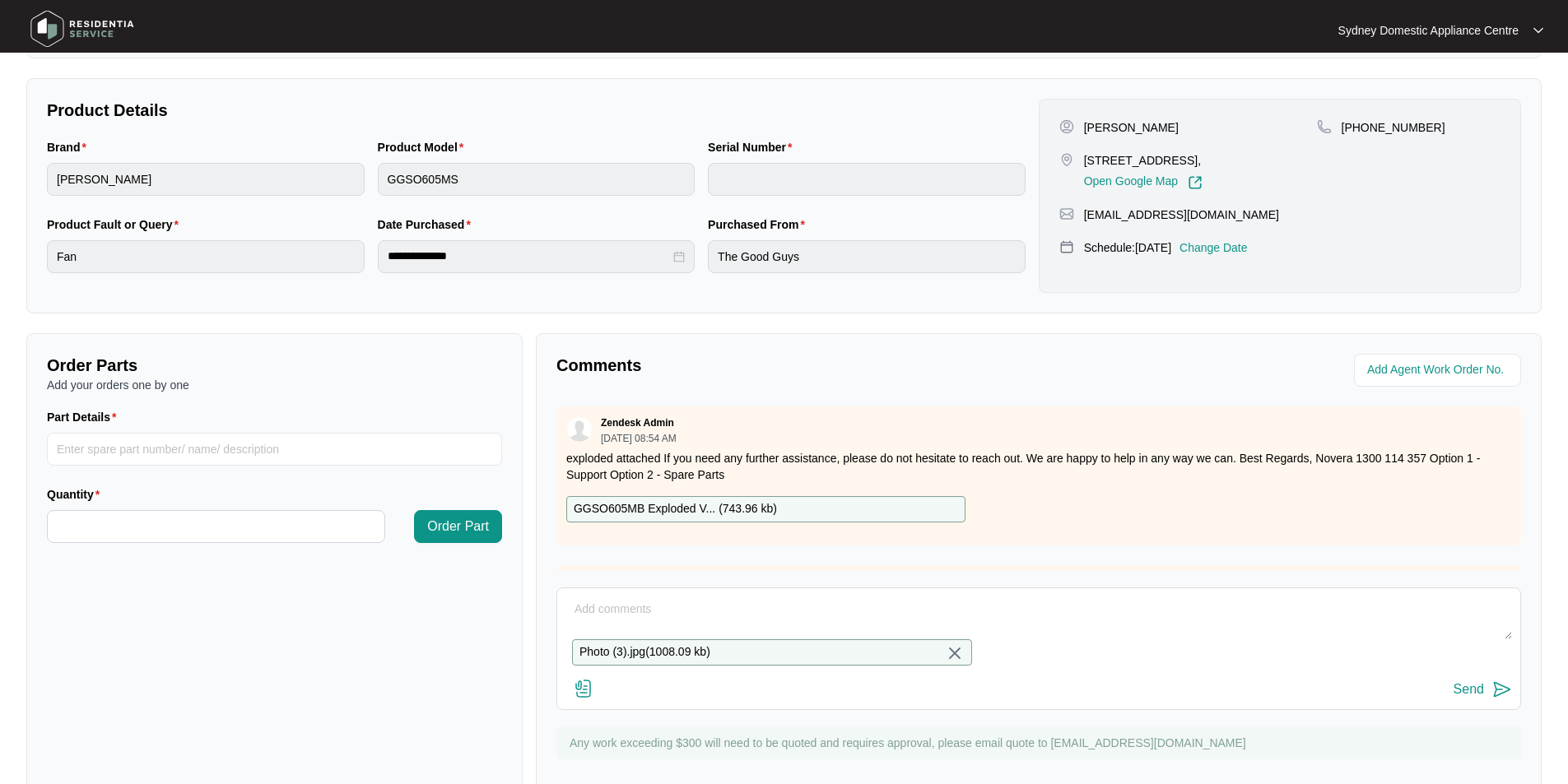
scroll to position [0, 0]
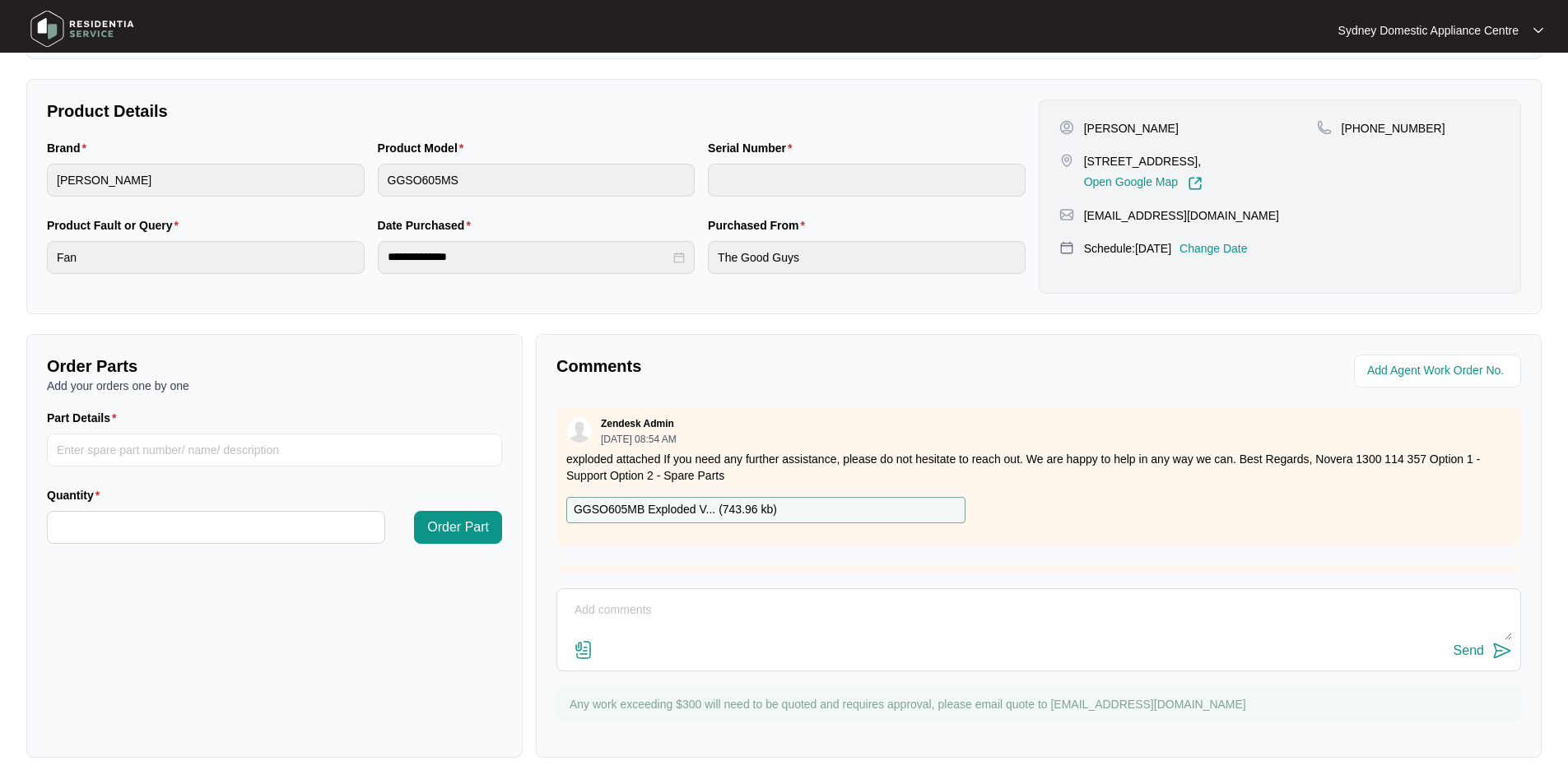
type input "24110201"
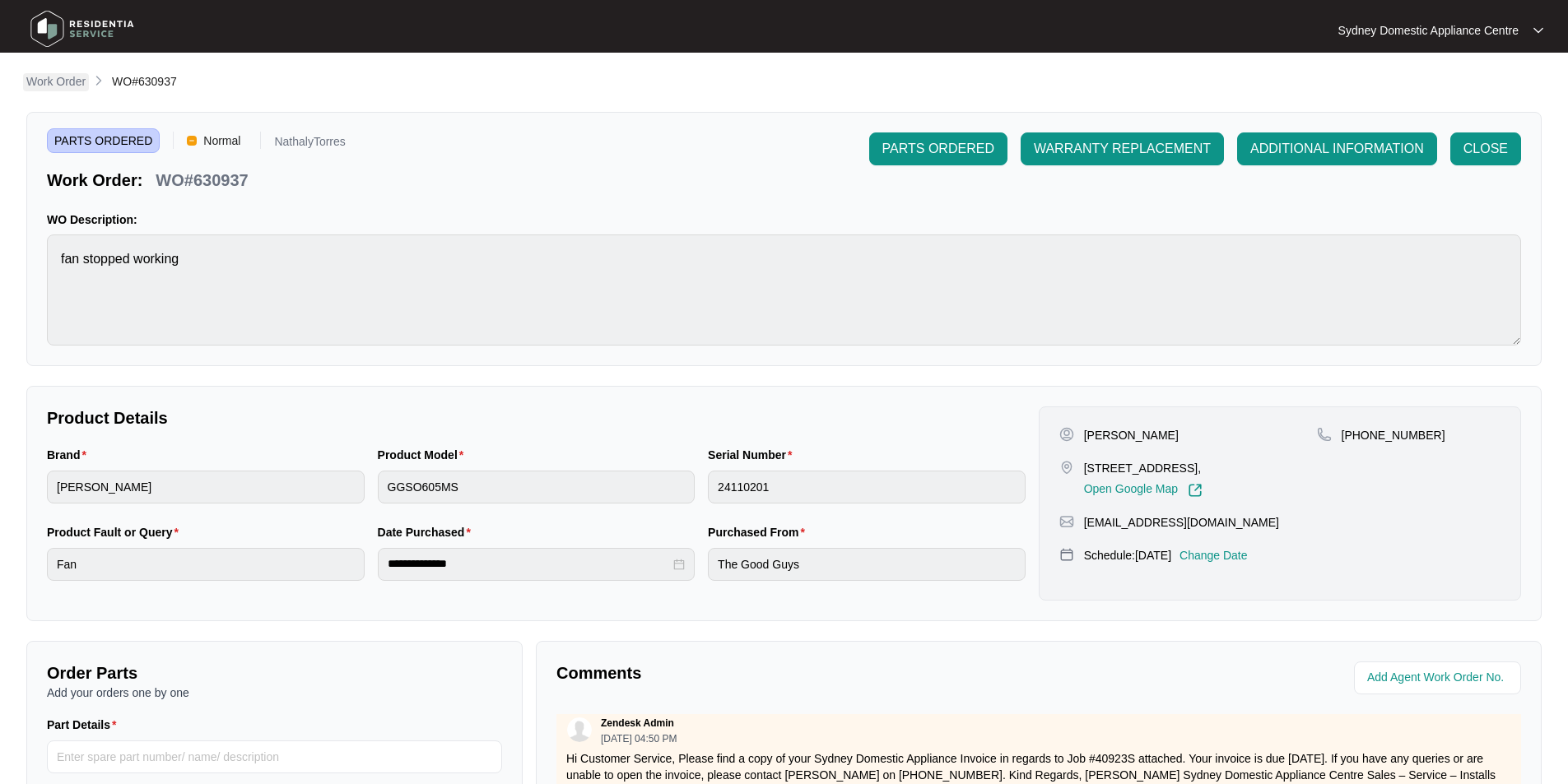
click at [59, 85] on p "Work Order" at bounding box center [56, 82] width 59 height 17
